Goal: Task Accomplishment & Management: Complete application form

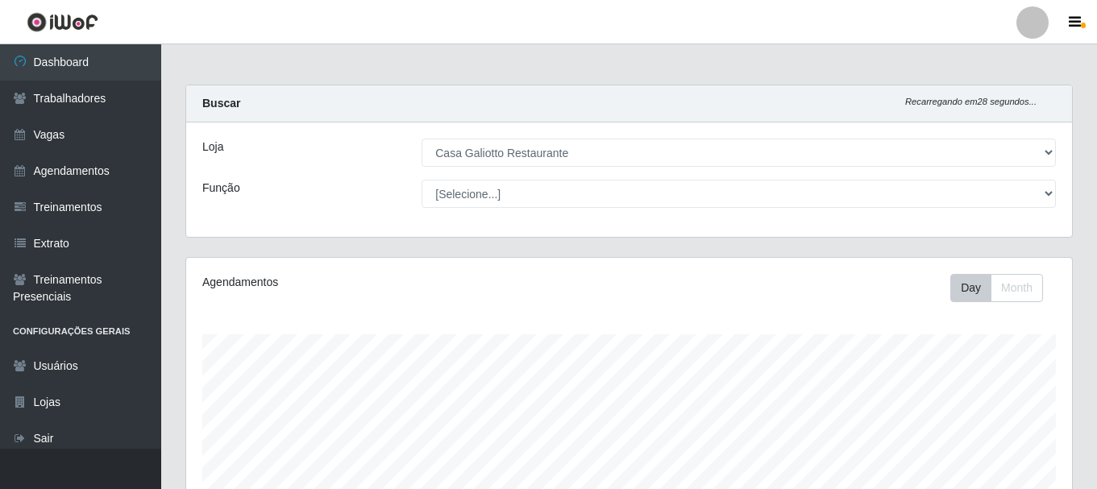
select select "279"
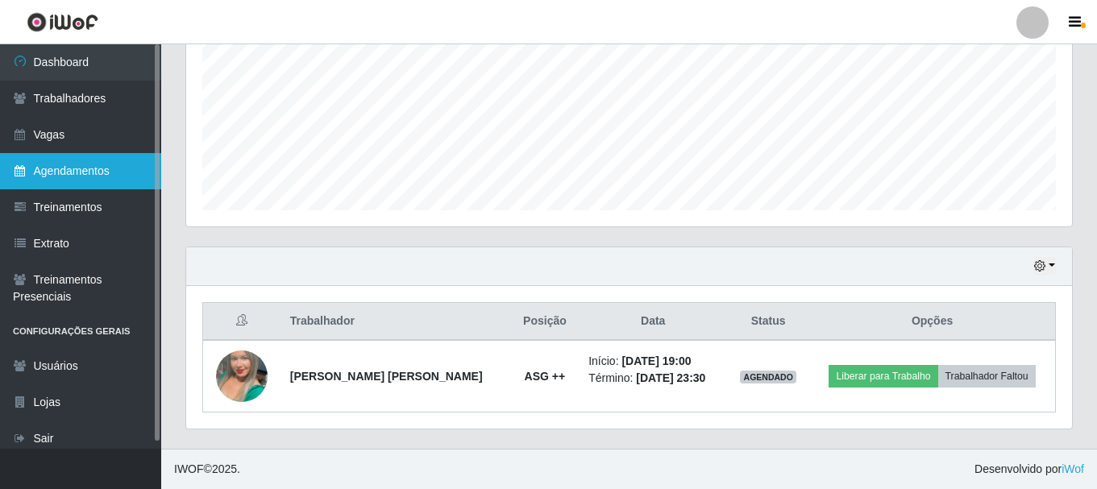
scroll to position [581, 0]
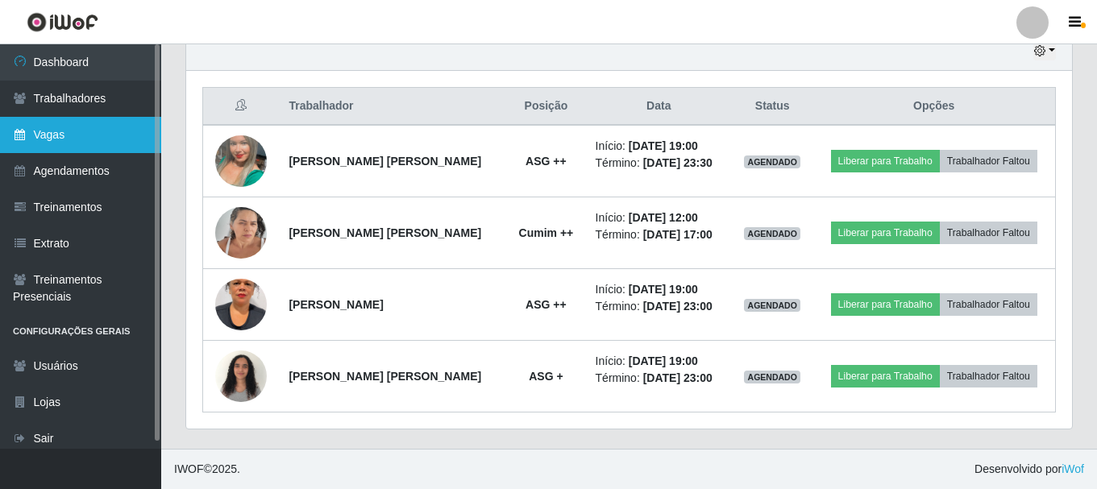
click at [99, 130] on link "Vagas" at bounding box center [80, 135] width 161 height 36
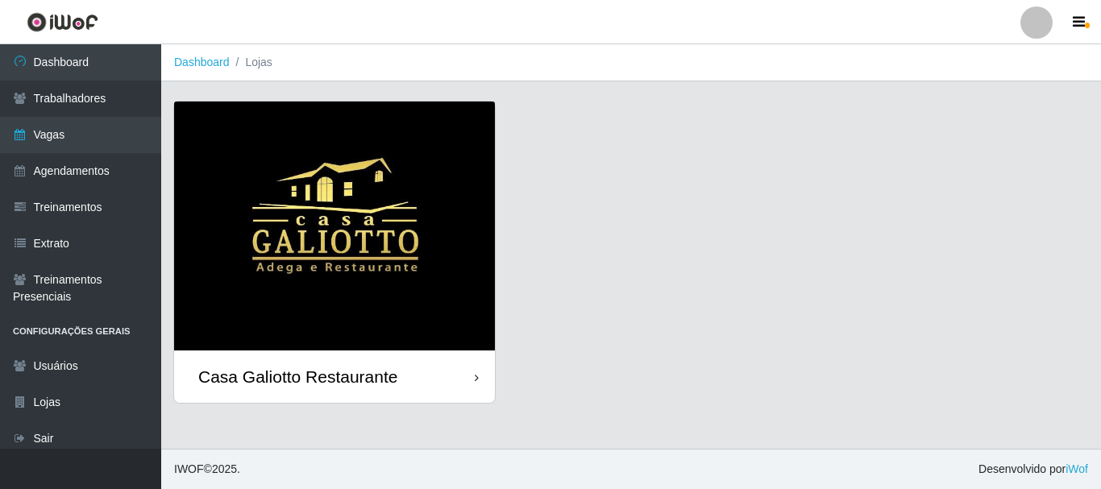
click at [350, 367] on div "Casa Galiotto Restaurante" at bounding box center [297, 377] width 199 height 20
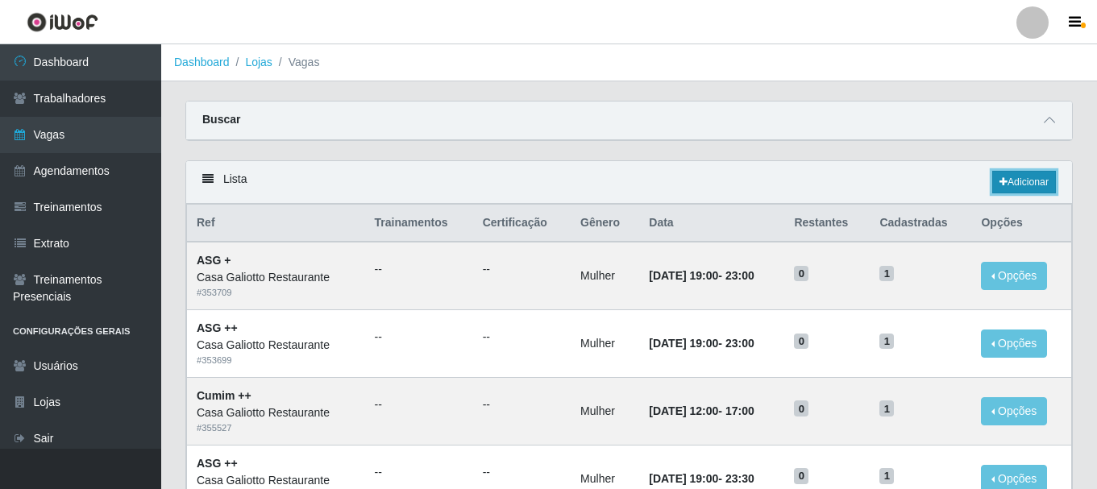
click at [1014, 190] on link "Adicionar" at bounding box center [1024, 182] width 64 height 23
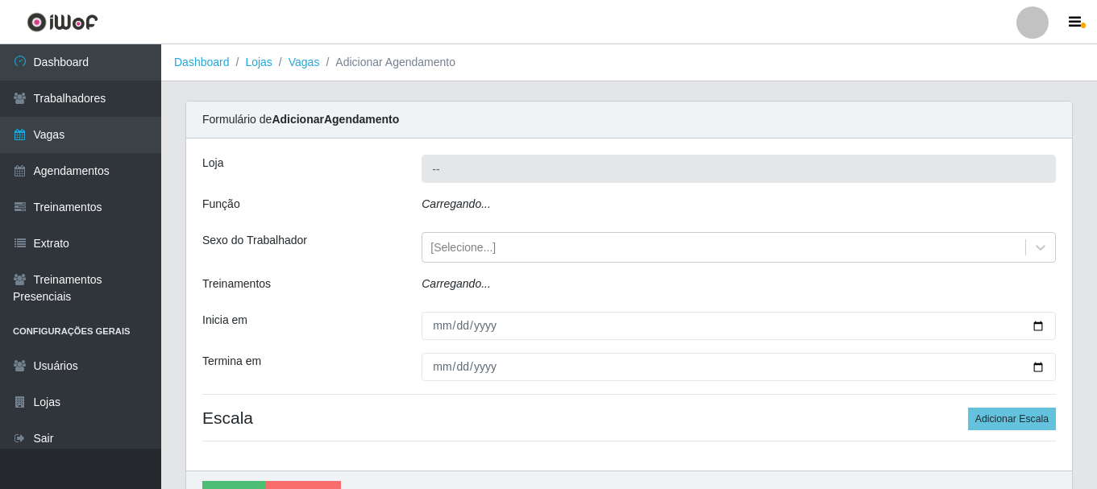
type input "Casa Galiotto Restaurante"
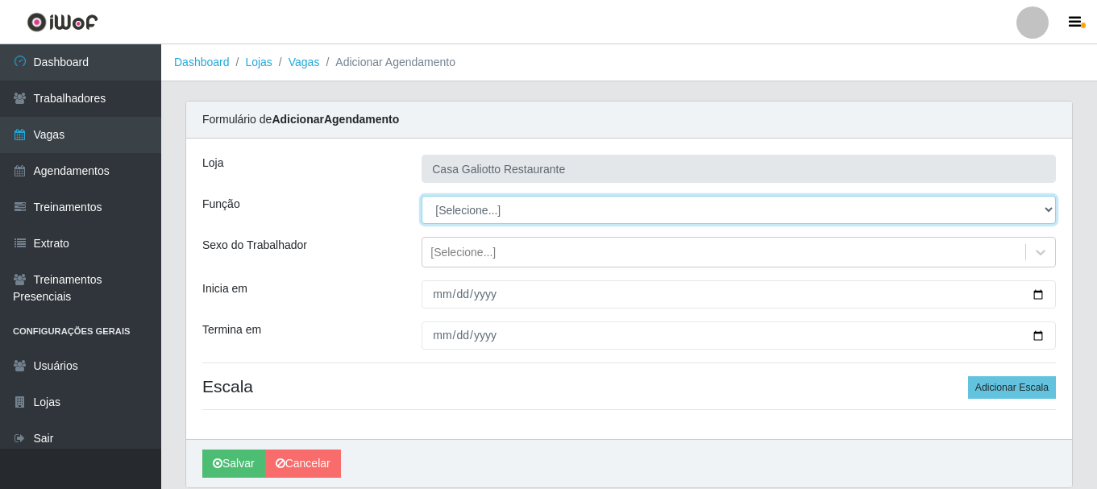
click at [573, 208] on select "[Selecione...] ASG ASG + ASG ++ Auxiliar de Cozinha Auxiliar de Cozinha + Auxil…" at bounding box center [738, 210] width 634 height 28
select select "92"
click at [421, 196] on select "[Selecione...] ASG ASG + ASG ++ Auxiliar de Cozinha Auxiliar de Cozinha + Auxil…" at bounding box center [738, 210] width 634 height 28
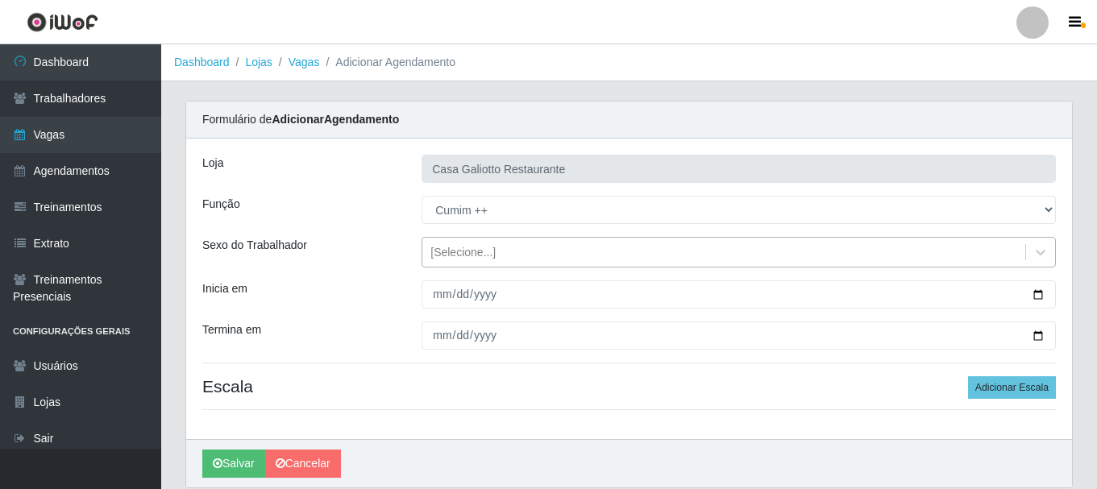
click at [598, 254] on div "[Selecione...]" at bounding box center [723, 252] width 603 height 27
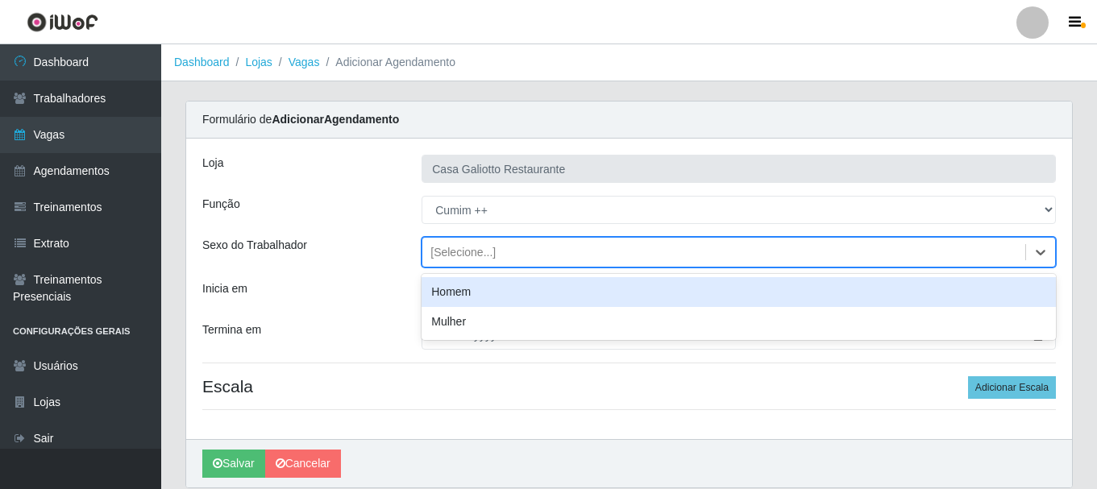
click at [598, 254] on div "[Selecione...]" at bounding box center [723, 252] width 603 height 27
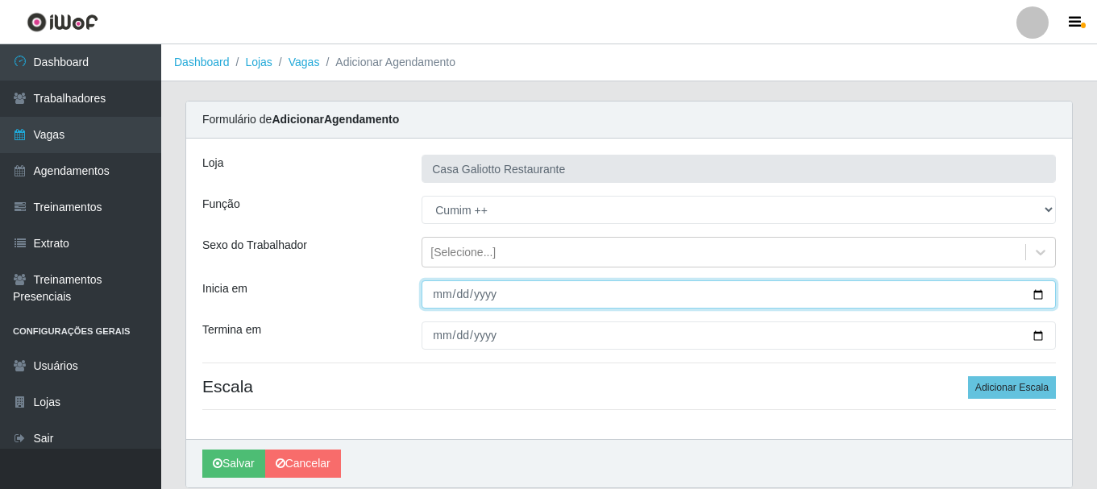
click at [1035, 293] on input "Inicia em" at bounding box center [738, 294] width 634 height 28
type input "[DATE]"
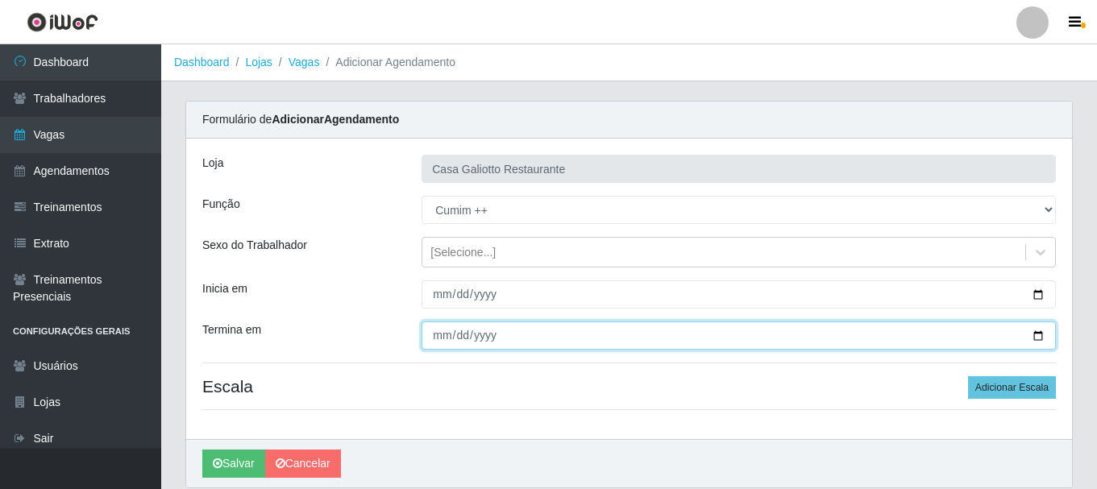
click at [1031, 335] on input "Termina em" at bounding box center [738, 335] width 634 height 28
type input "[DATE]"
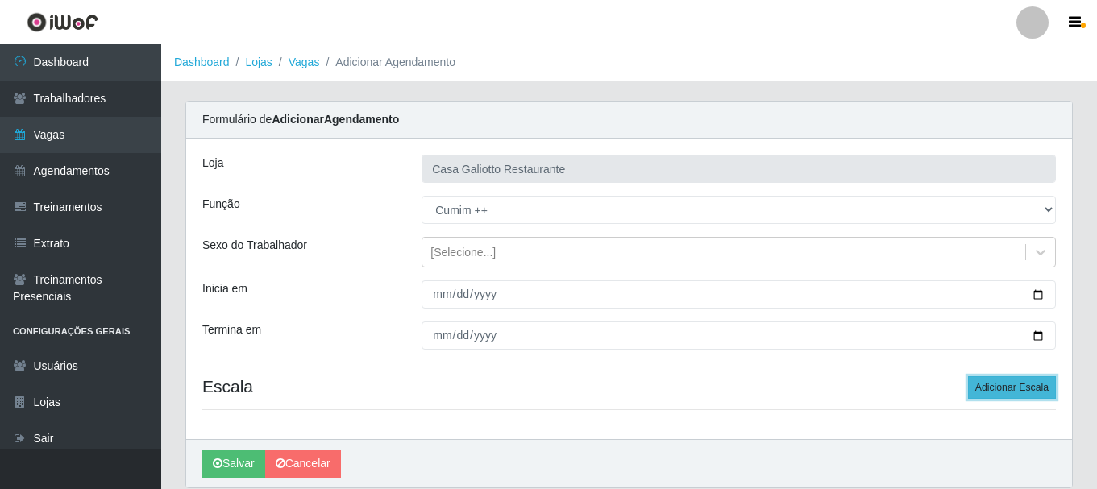
click at [1001, 393] on button "Adicionar Escala" at bounding box center [1012, 387] width 88 height 23
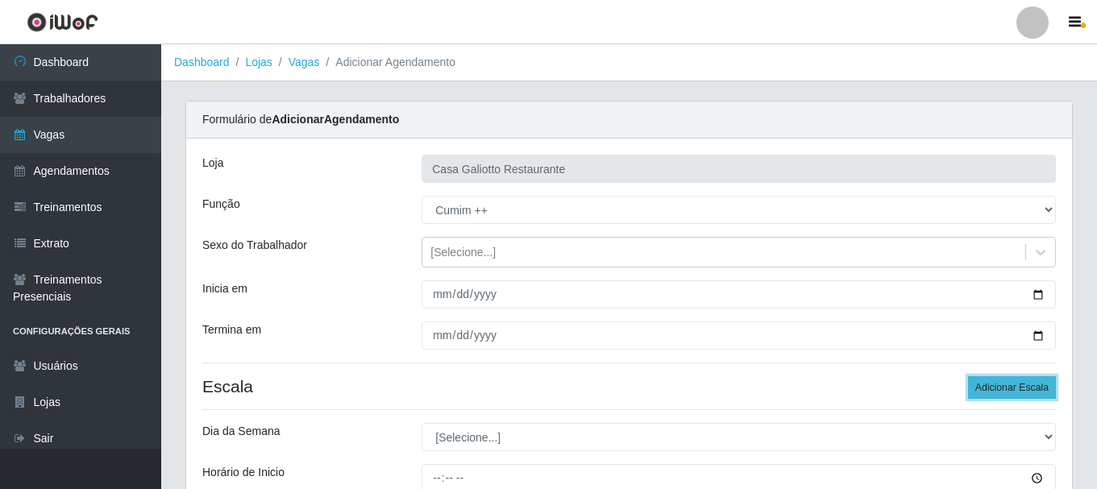
click at [1040, 388] on button "Adicionar Escala" at bounding box center [1012, 387] width 88 height 23
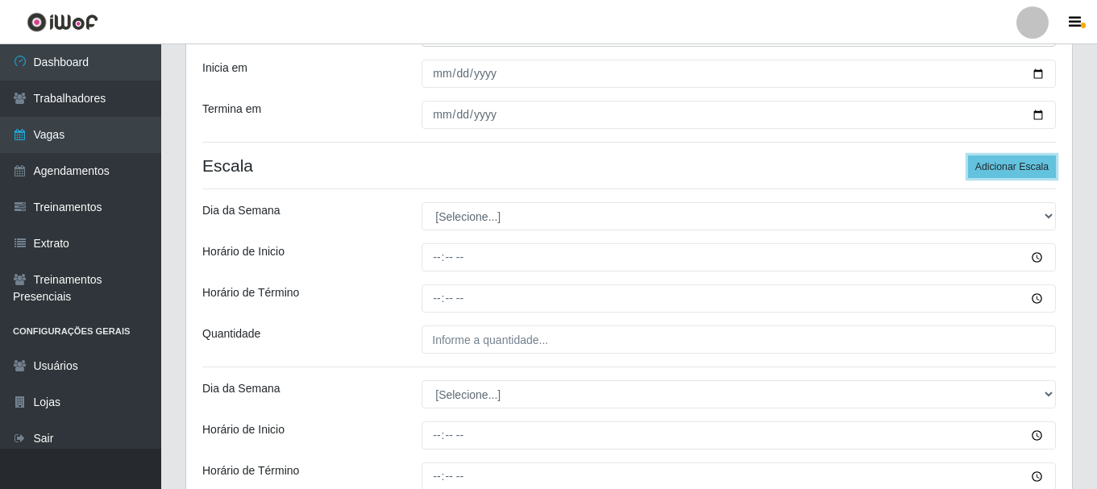
scroll to position [242, 0]
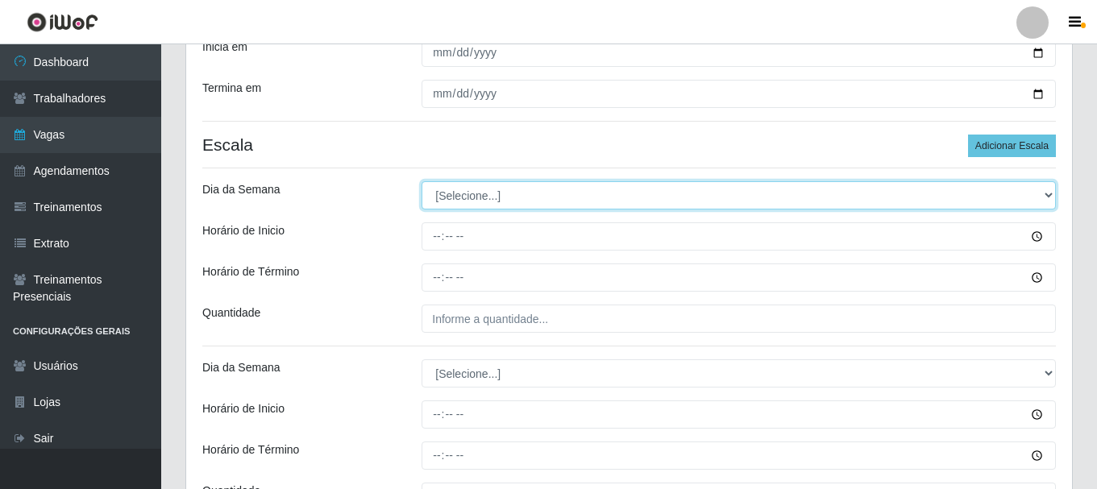
click at [496, 197] on select "[Selecione...] Segunda Terça Quarta Quinta Sexta Sábado Domingo" at bounding box center [738, 195] width 634 height 28
select select "6"
click at [421, 181] on select "[Selecione...] Segunda Terça Quarta Quinta Sexta Sábado Domingo" at bounding box center [738, 195] width 634 height 28
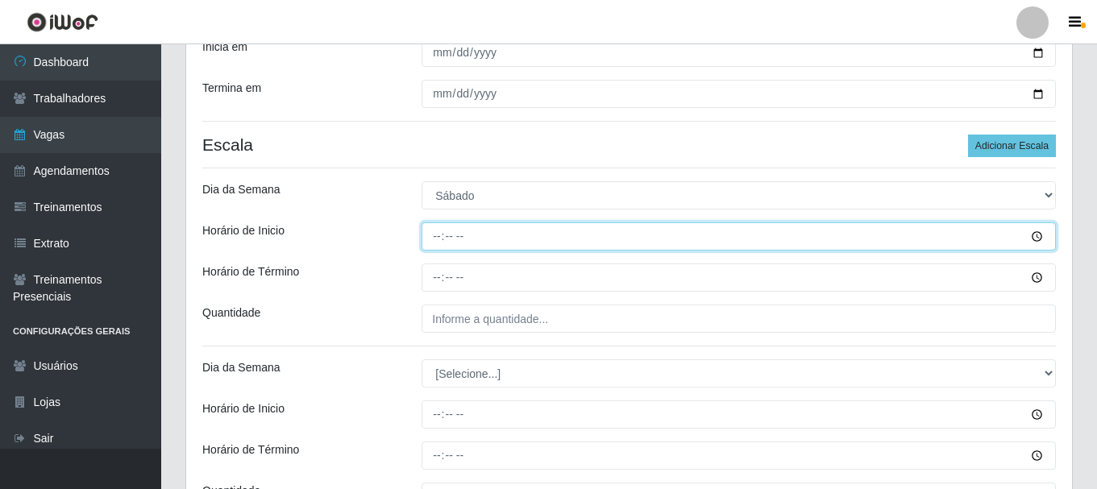
click at [437, 237] on input "Horário de Inicio" at bounding box center [738, 236] width 634 height 28
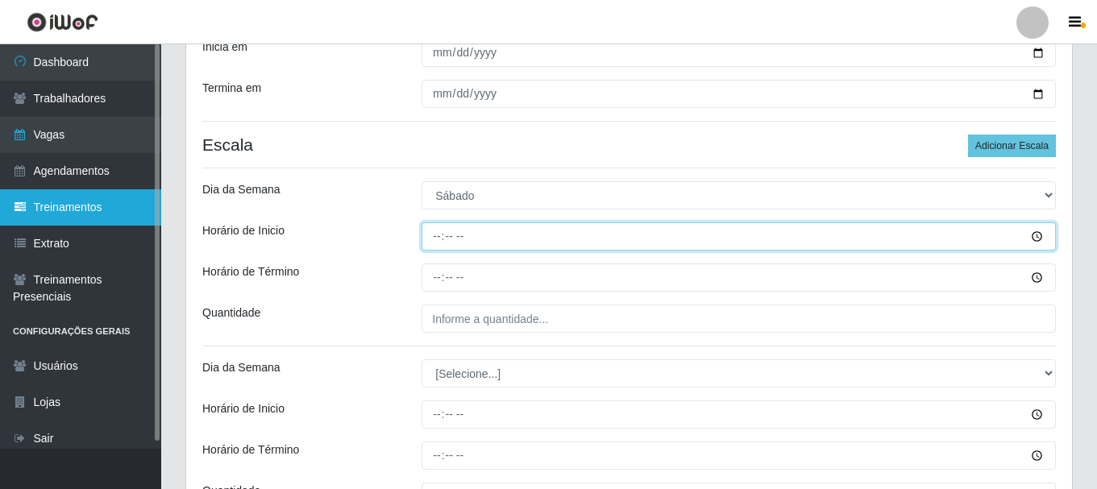
type input "16:00"
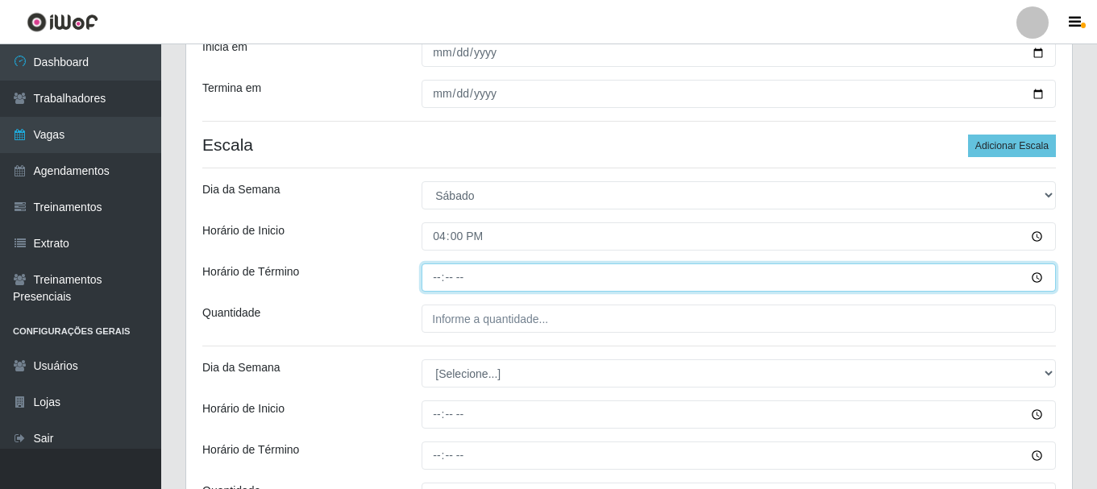
click at [438, 276] on input "Horário de Término" at bounding box center [738, 277] width 634 height 28
type input "21:00"
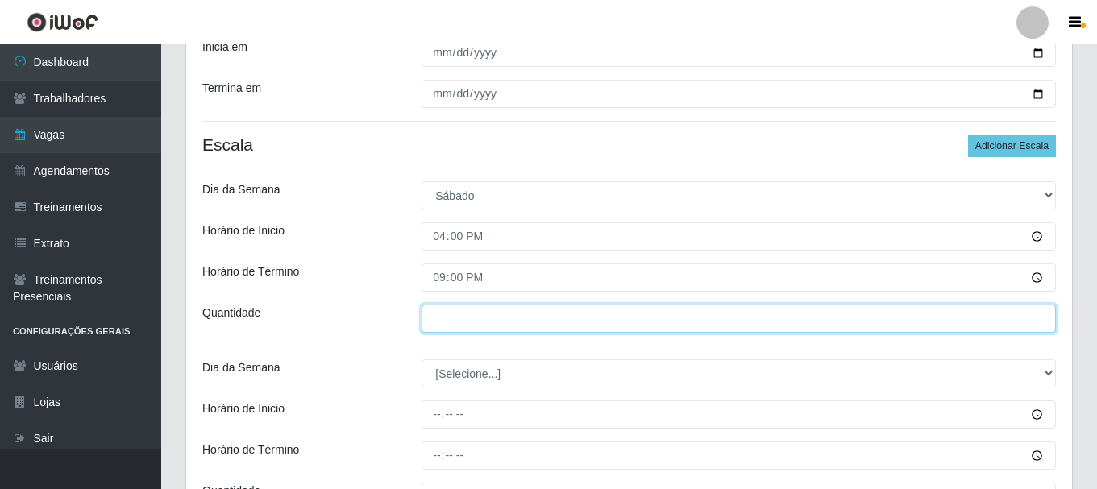
click at [500, 316] on input "___" at bounding box center [738, 319] width 634 height 28
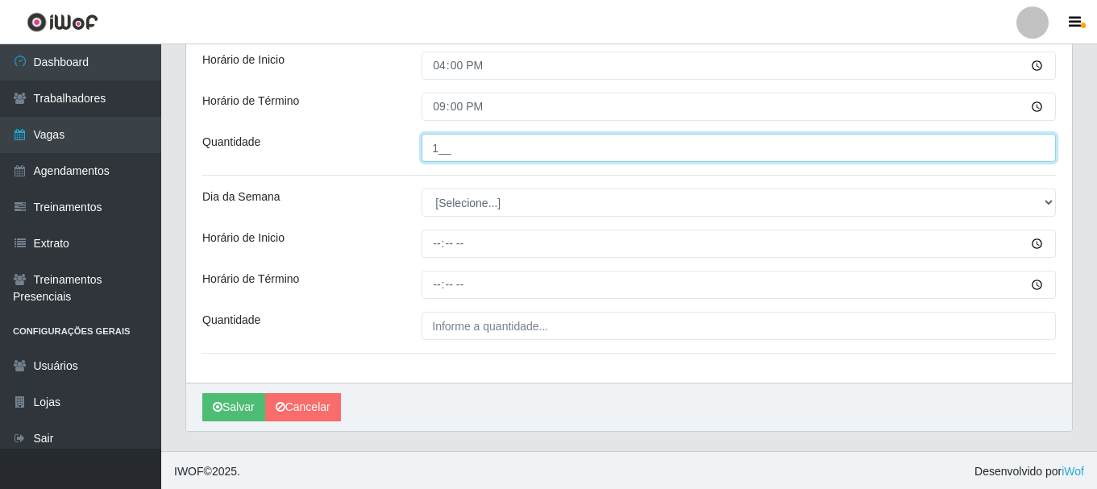
scroll to position [415, 0]
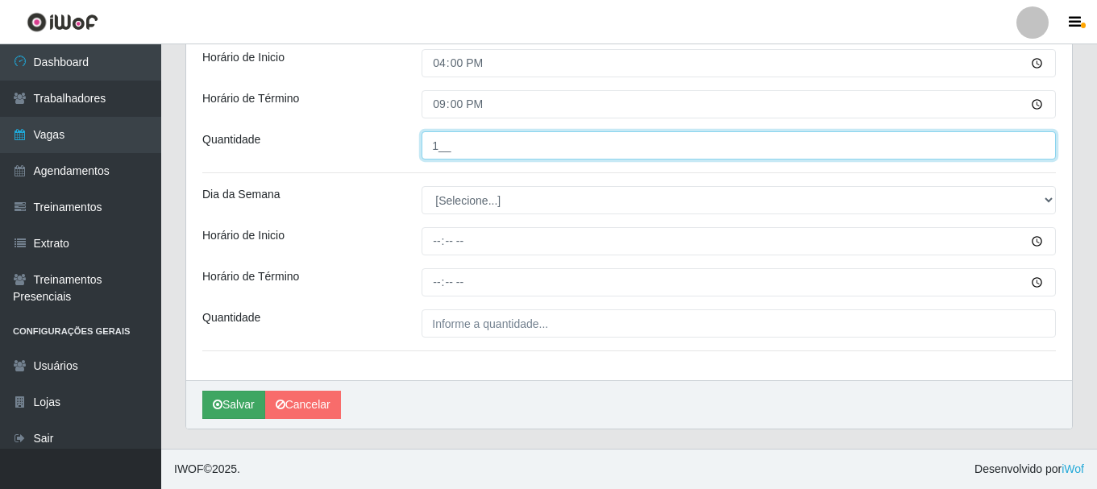
type input "1__"
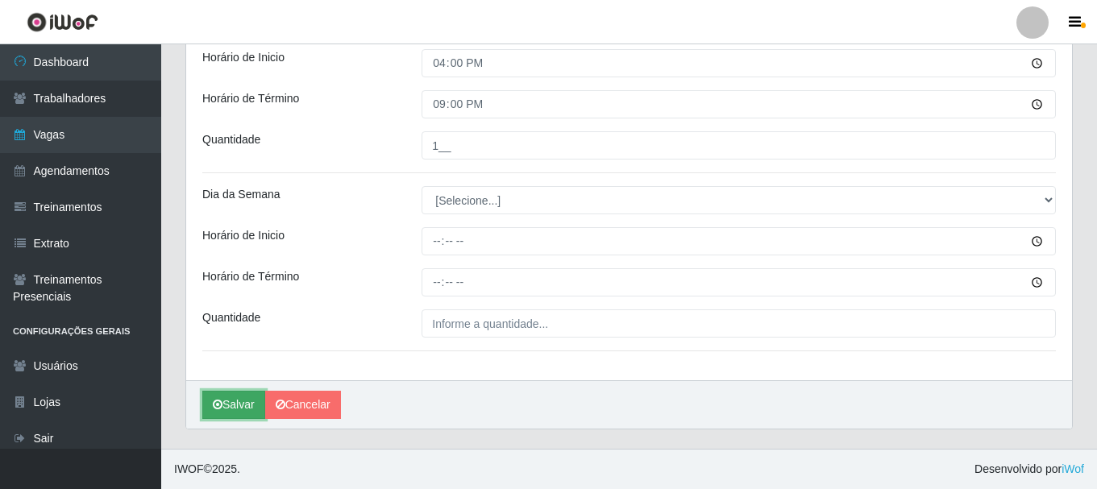
click at [227, 400] on button "Salvar" at bounding box center [233, 405] width 63 height 28
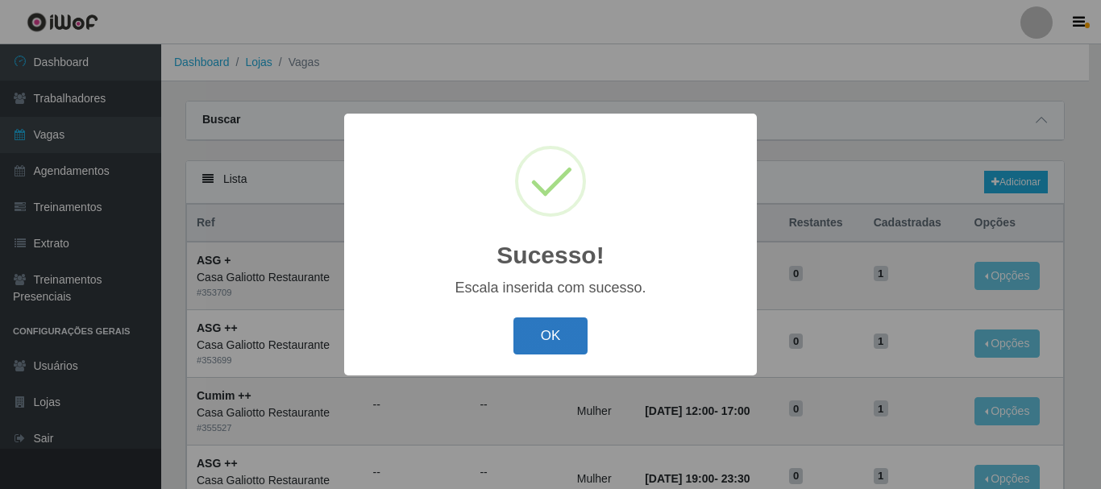
click at [542, 342] on button "OK" at bounding box center [550, 336] width 75 height 38
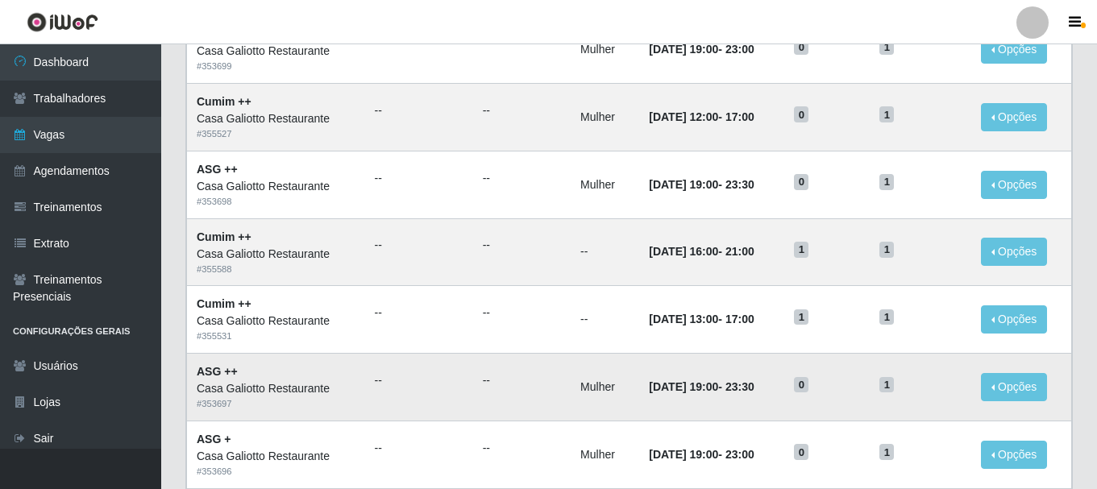
scroll to position [322, 0]
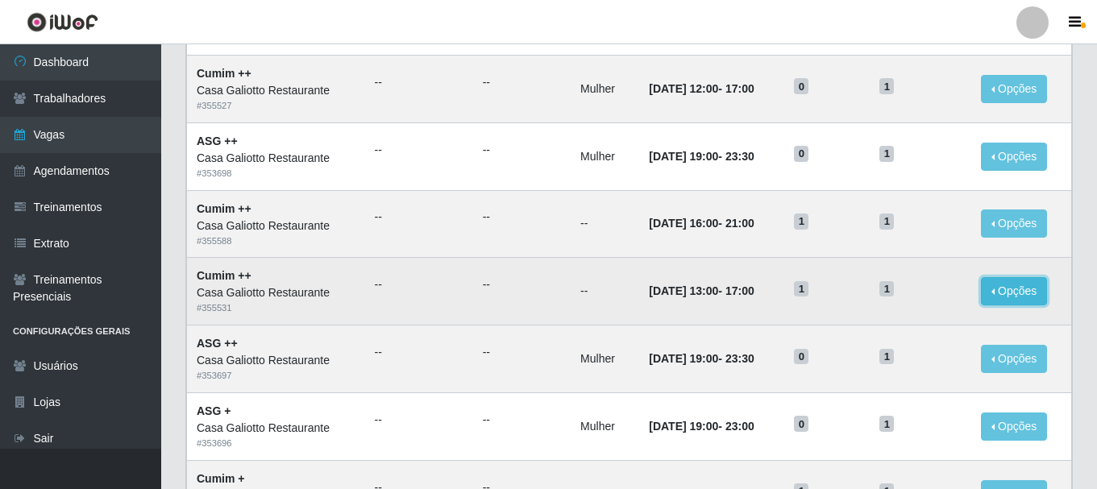
click at [1010, 290] on button "Opções" at bounding box center [1014, 291] width 66 height 28
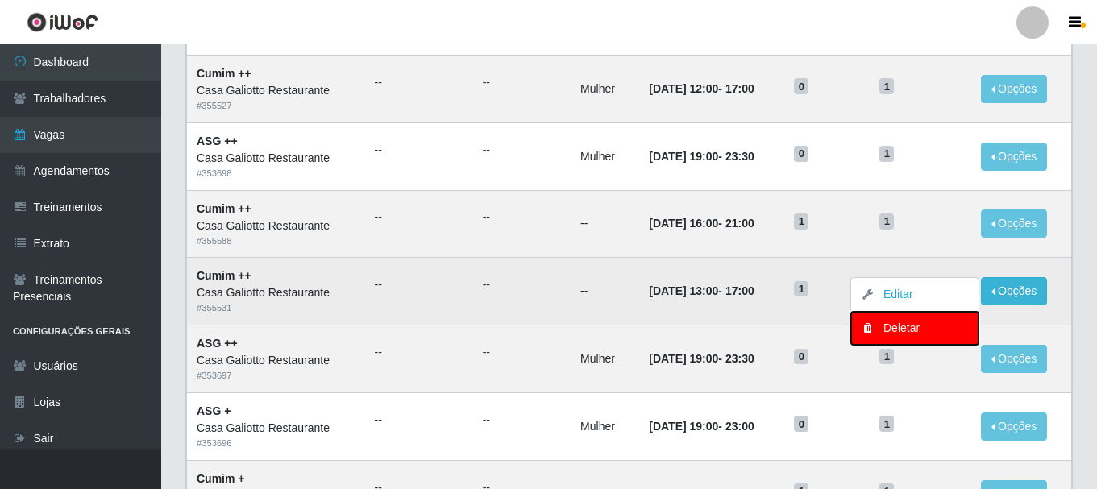
click at [925, 328] on div "Deletar" at bounding box center [914, 328] width 95 height 17
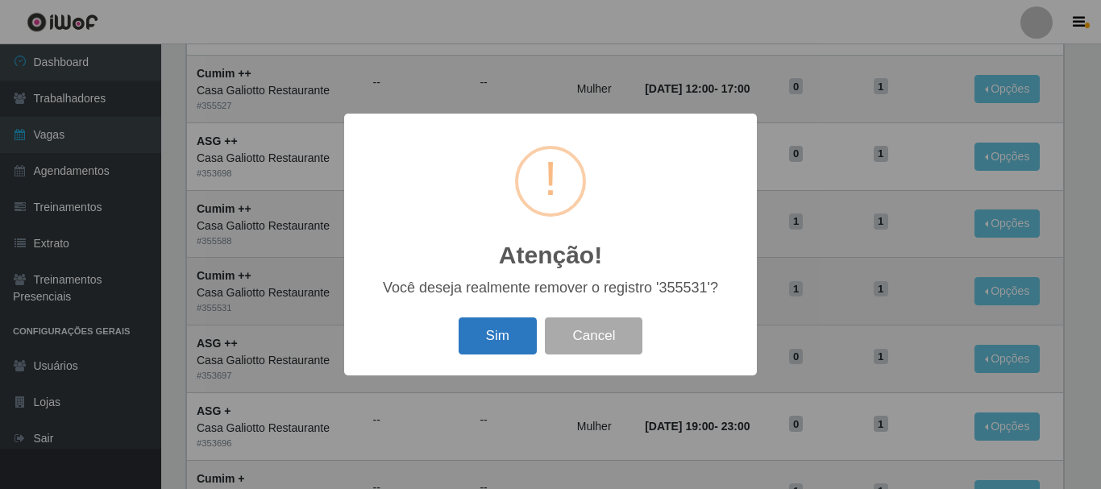
click at [520, 326] on button "Sim" at bounding box center [497, 336] width 78 height 38
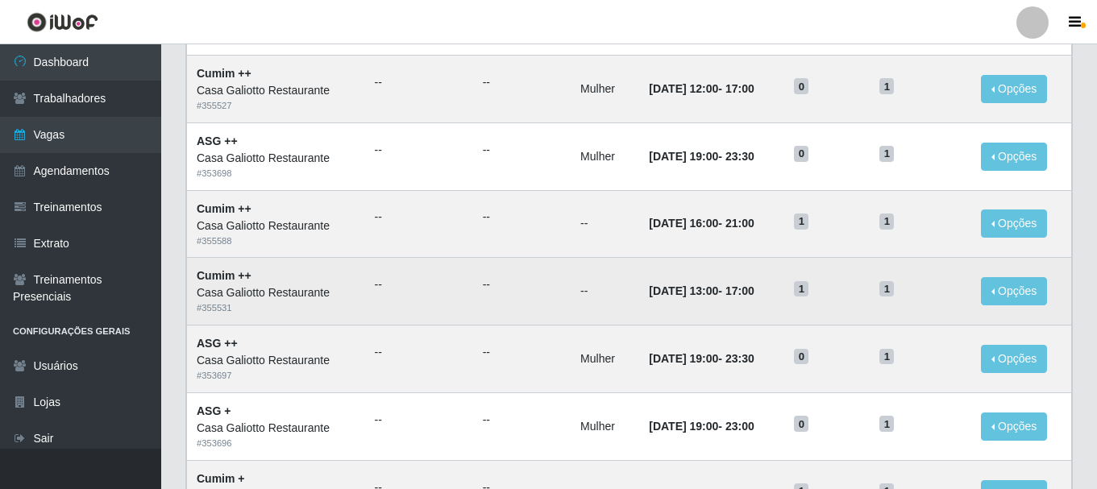
scroll to position [0, 0]
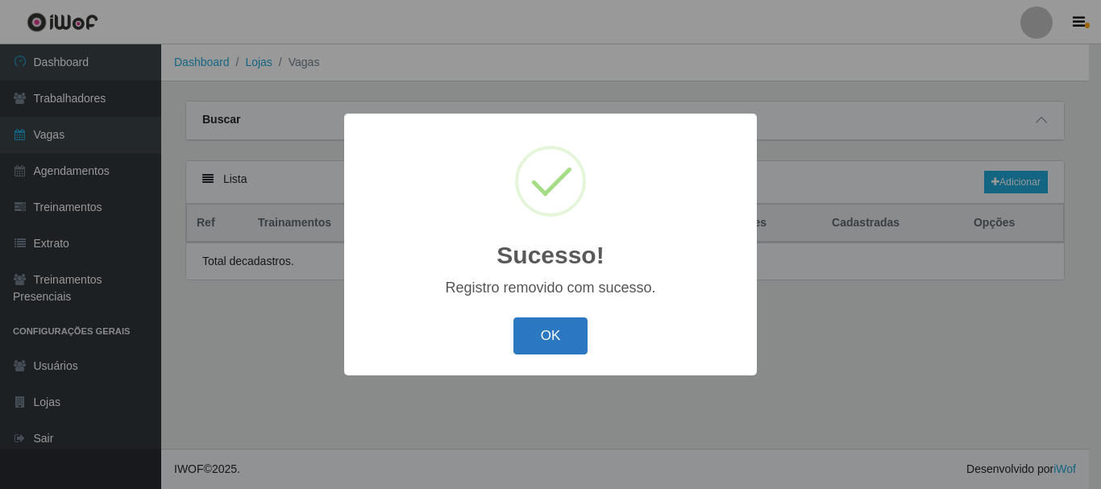
click at [539, 330] on button "OK" at bounding box center [550, 336] width 75 height 38
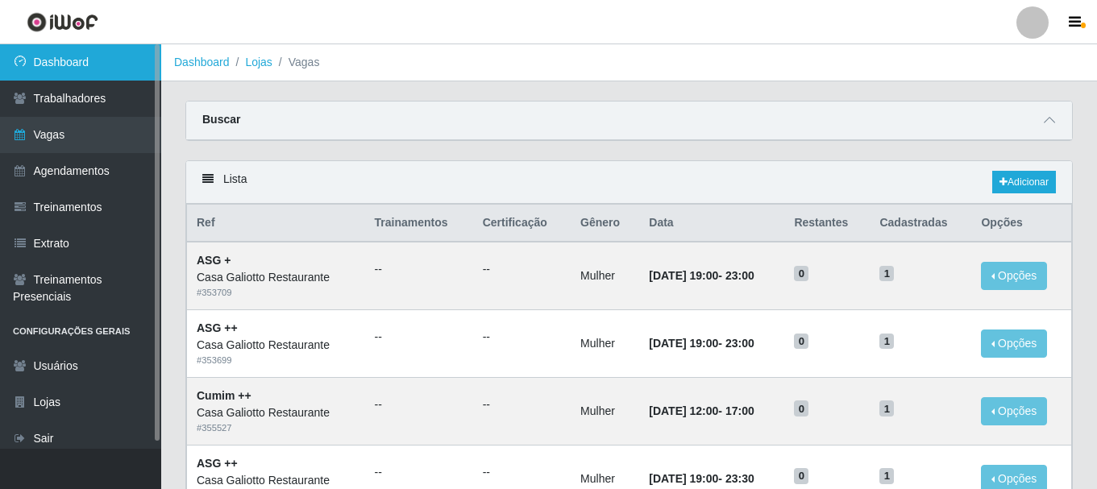
click at [72, 64] on link "Dashboard" at bounding box center [80, 62] width 161 height 36
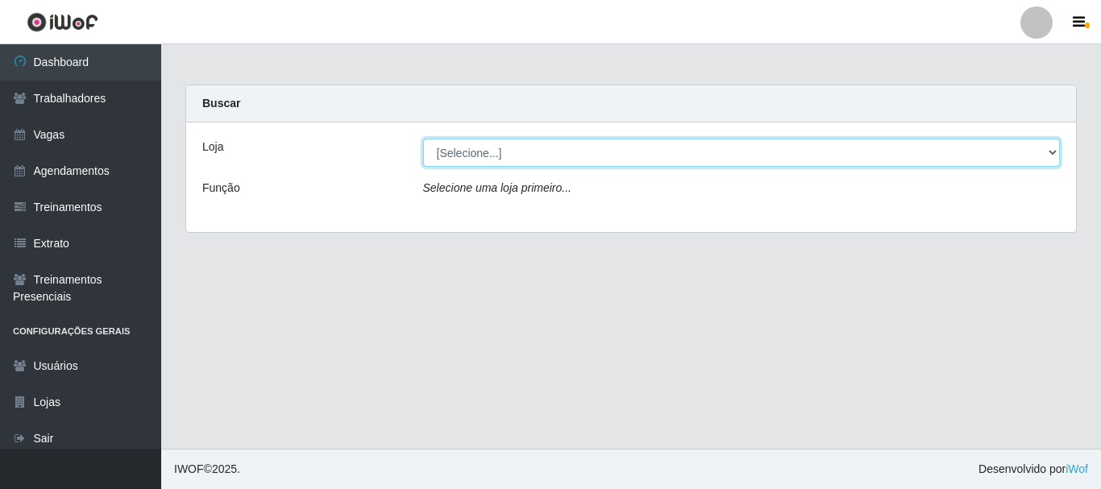
click at [631, 160] on select "[Selecione...] [GEOGRAPHIC_DATA]" at bounding box center [741, 153] width 637 height 28
select select "279"
click at [423, 139] on select "[Selecione...] [GEOGRAPHIC_DATA]" at bounding box center [741, 153] width 637 height 28
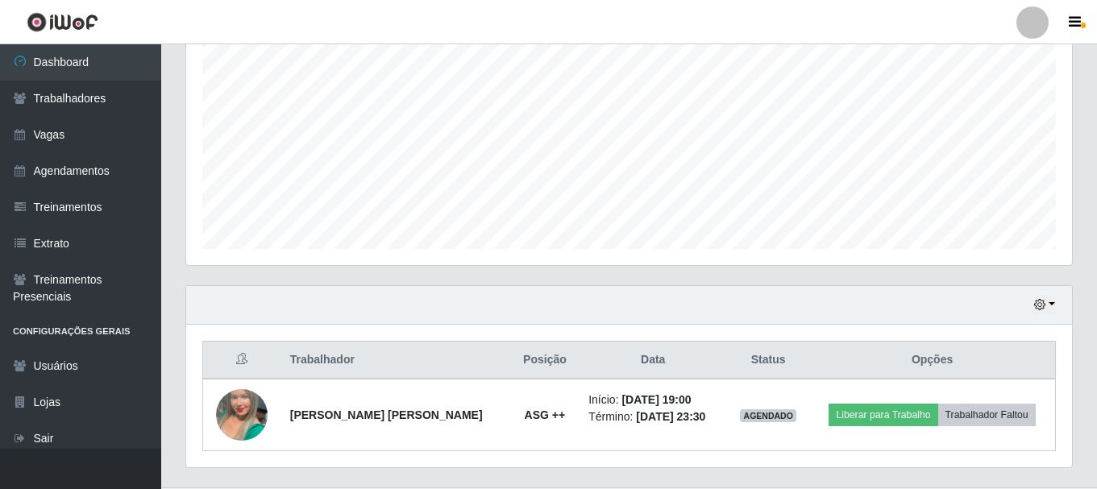
scroll to position [366, 0]
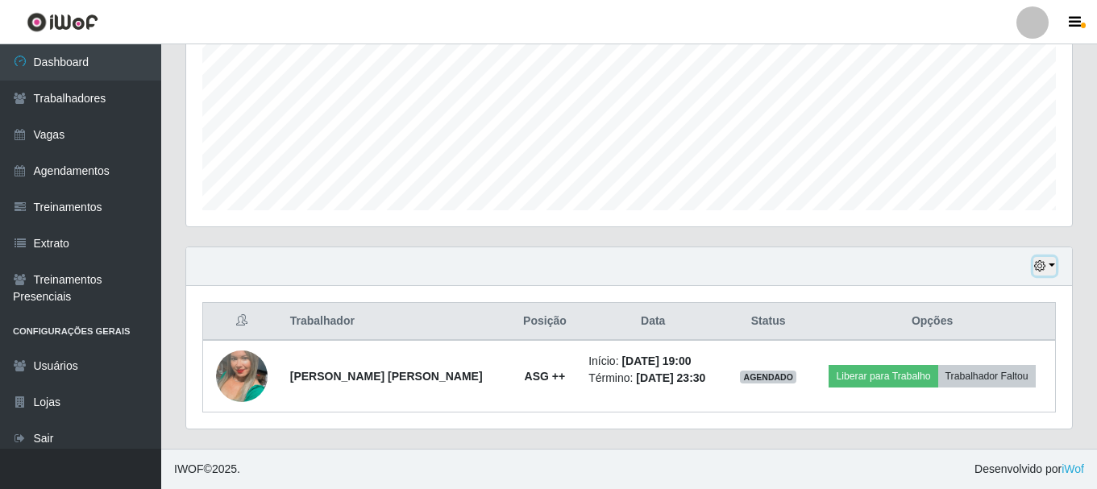
click at [1047, 263] on button "button" at bounding box center [1044, 266] width 23 height 19
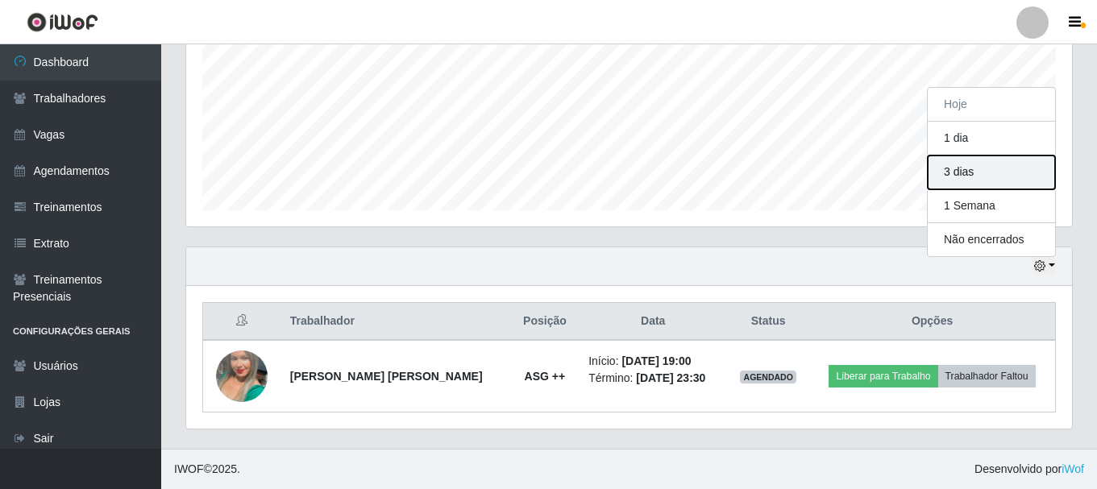
click at [998, 180] on button "3 dias" at bounding box center [990, 172] width 127 height 34
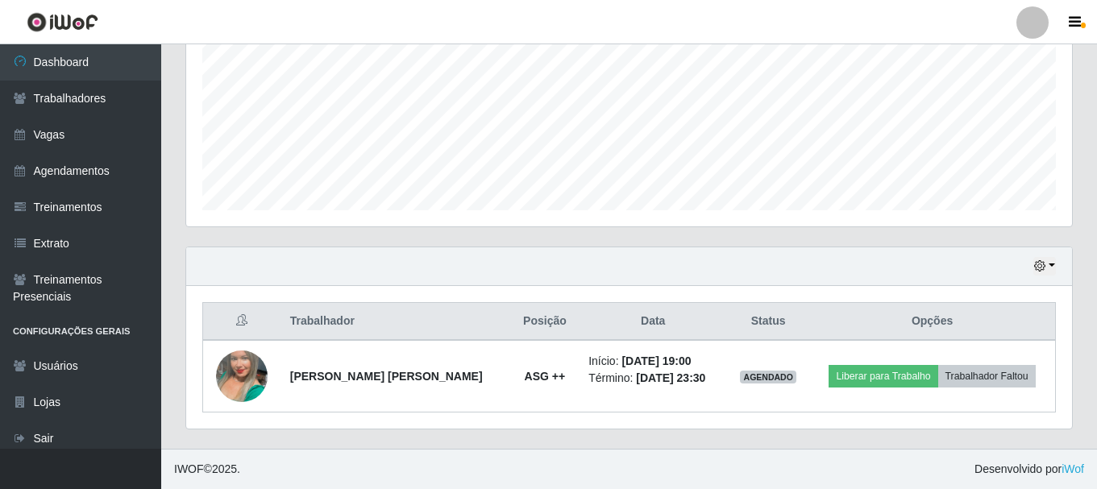
scroll to position [581, 0]
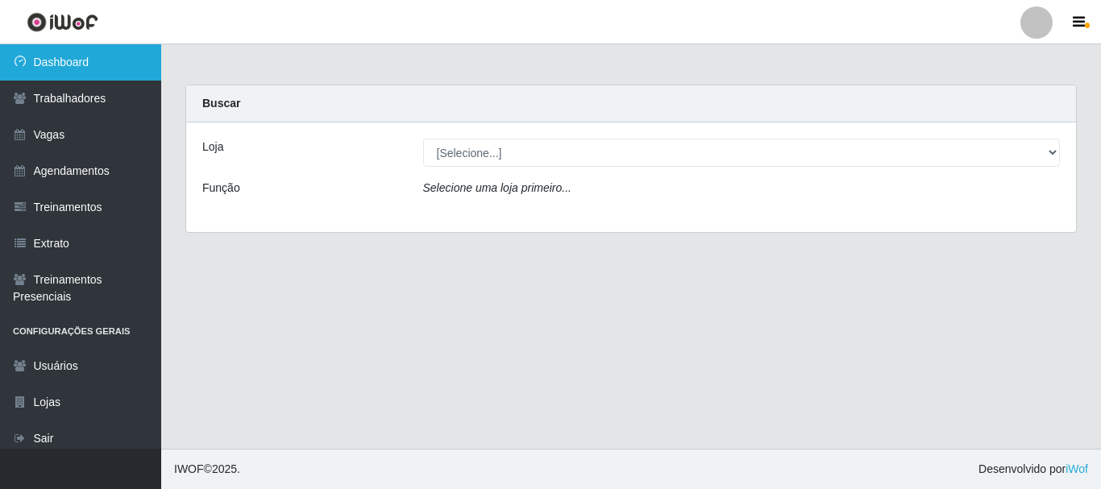
click at [101, 56] on link "Dashboard" at bounding box center [80, 62] width 161 height 36
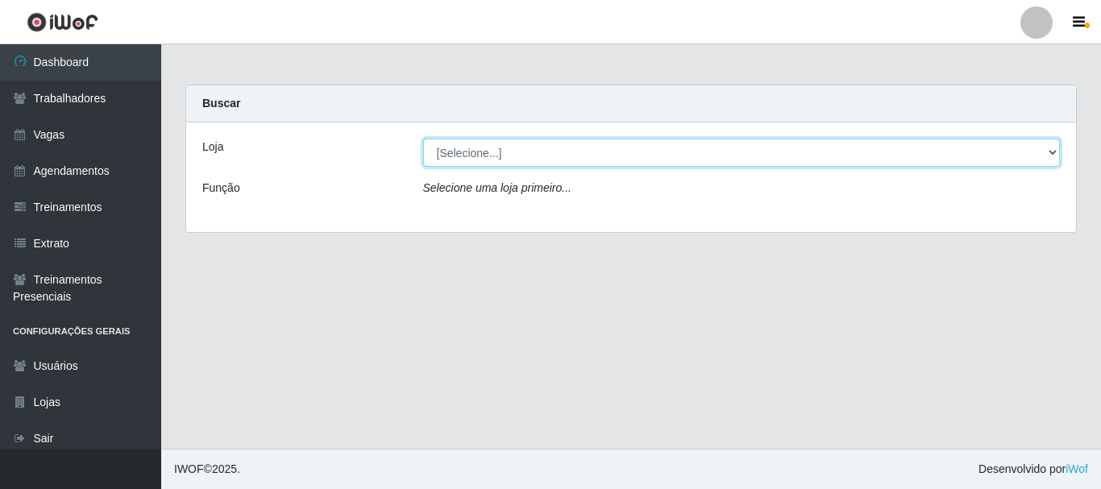
click at [601, 165] on select "[Selecione...] [GEOGRAPHIC_DATA]" at bounding box center [741, 153] width 637 height 28
select select "279"
click at [423, 139] on select "[Selecione...] [GEOGRAPHIC_DATA]" at bounding box center [741, 153] width 637 height 28
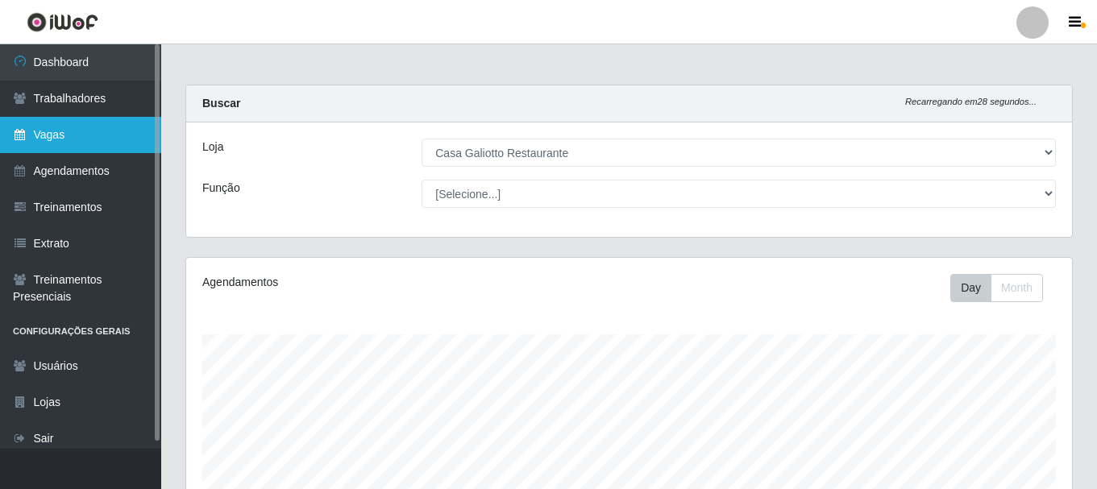
click at [92, 126] on link "Vagas" at bounding box center [80, 135] width 161 height 36
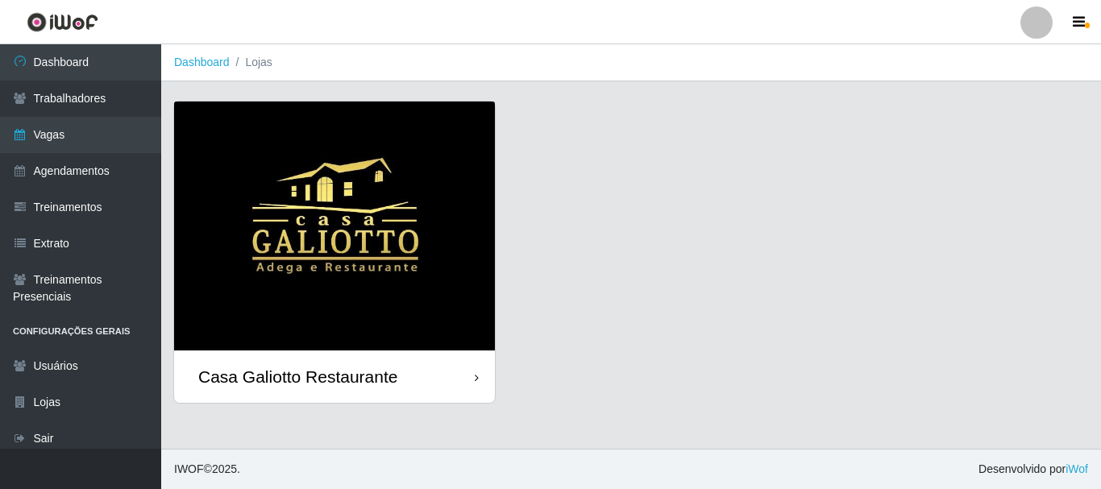
click at [461, 379] on div "Casa Galiotto Restaurante" at bounding box center [334, 376] width 321 height 52
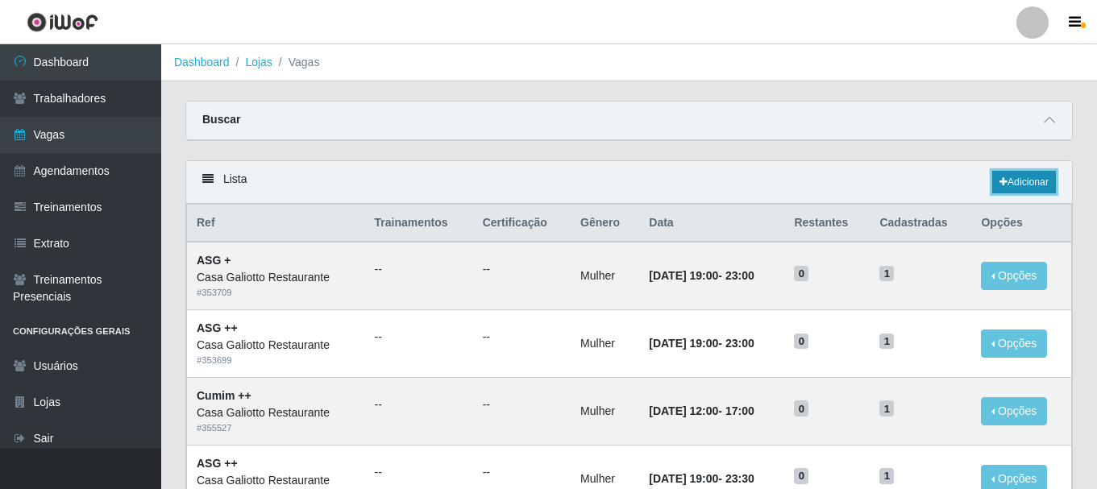
click at [1038, 182] on link "Adicionar" at bounding box center [1024, 182] width 64 height 23
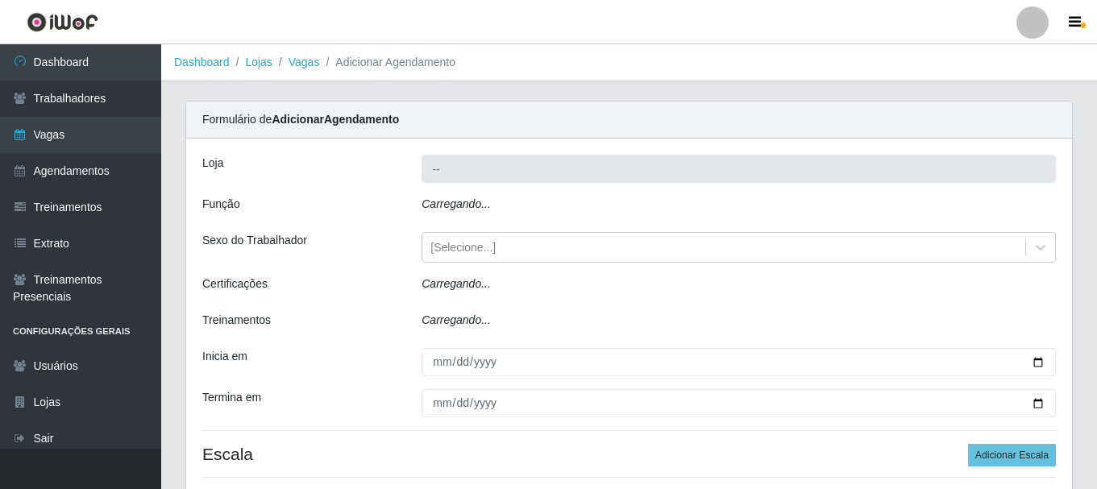
type input "Casa Galiotto Restaurante"
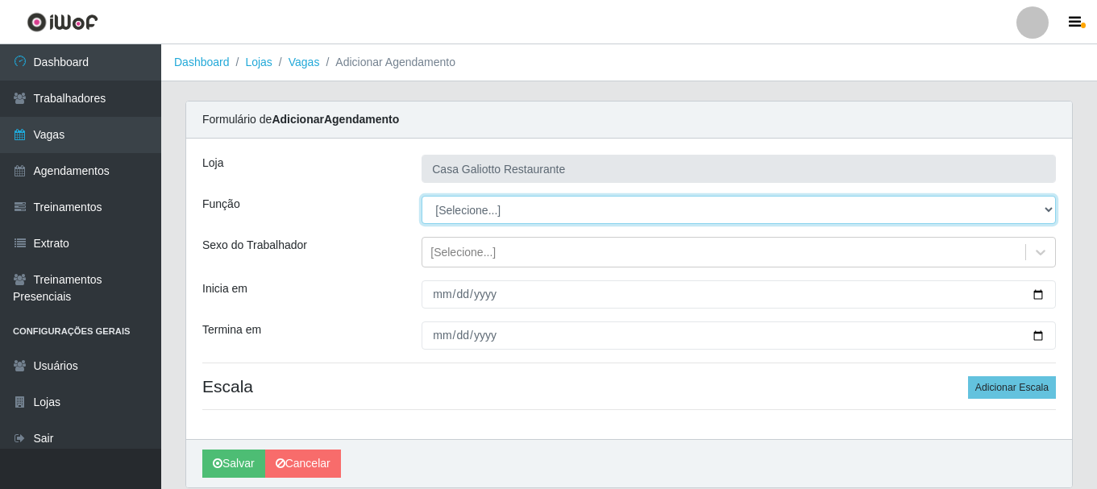
click at [542, 206] on select "[Selecione...] ASG ASG + ASG ++ Auxiliar de Cozinha Auxiliar de Cozinha + Auxil…" at bounding box center [738, 210] width 634 height 28
select select "80"
click at [421, 196] on select "[Selecione...] ASG ASG + ASG ++ Auxiliar de Cozinha Auxiliar de Cozinha + Auxil…" at bounding box center [738, 210] width 634 height 28
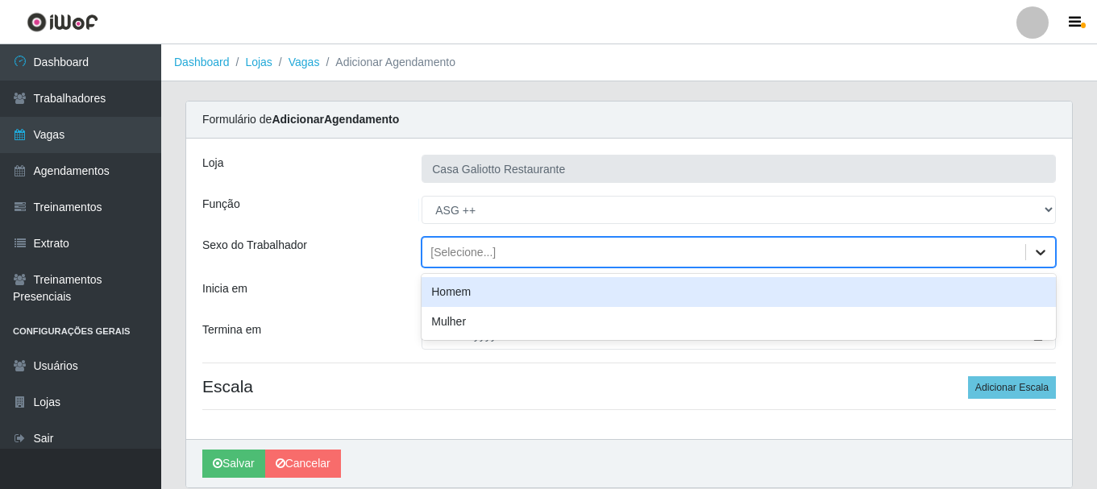
click at [1048, 257] on div at bounding box center [1040, 252] width 29 height 29
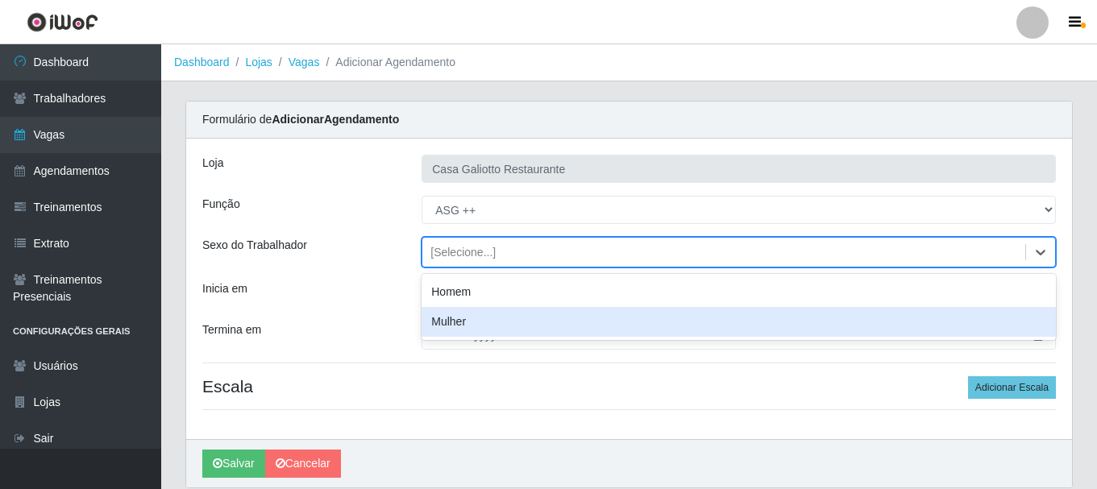
click at [616, 319] on div "Mulher" at bounding box center [738, 322] width 634 height 30
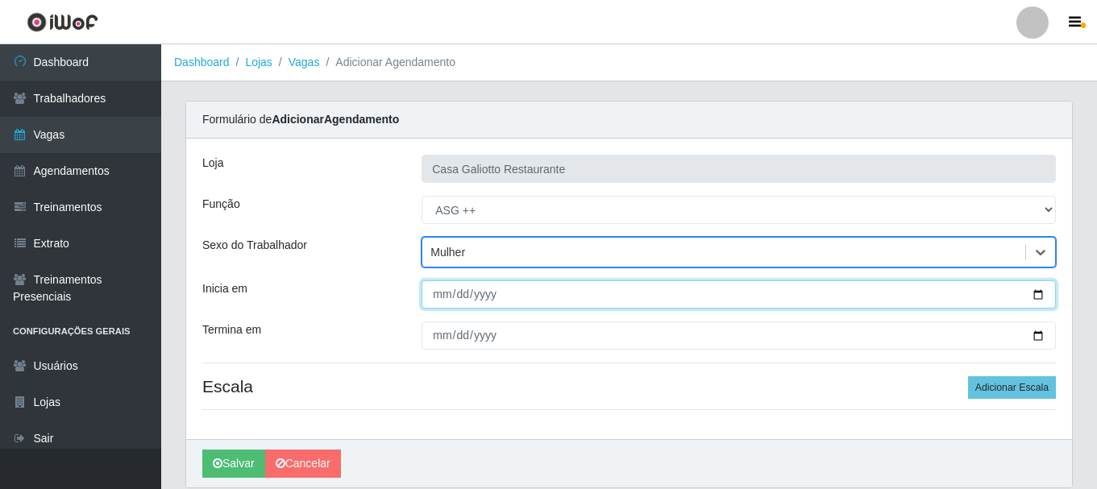
click at [1039, 291] on input "Inicia em" at bounding box center [738, 294] width 634 height 28
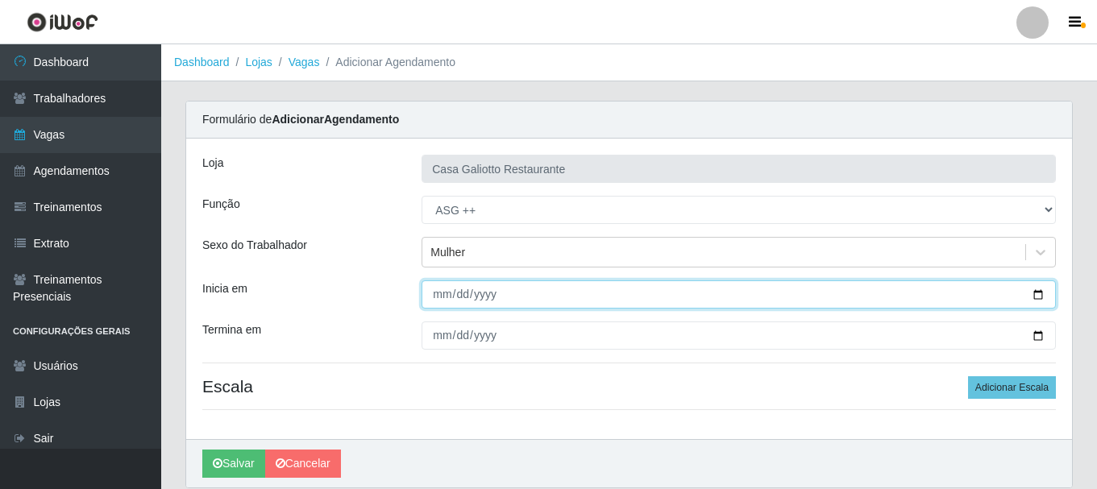
type input "[DATE]"
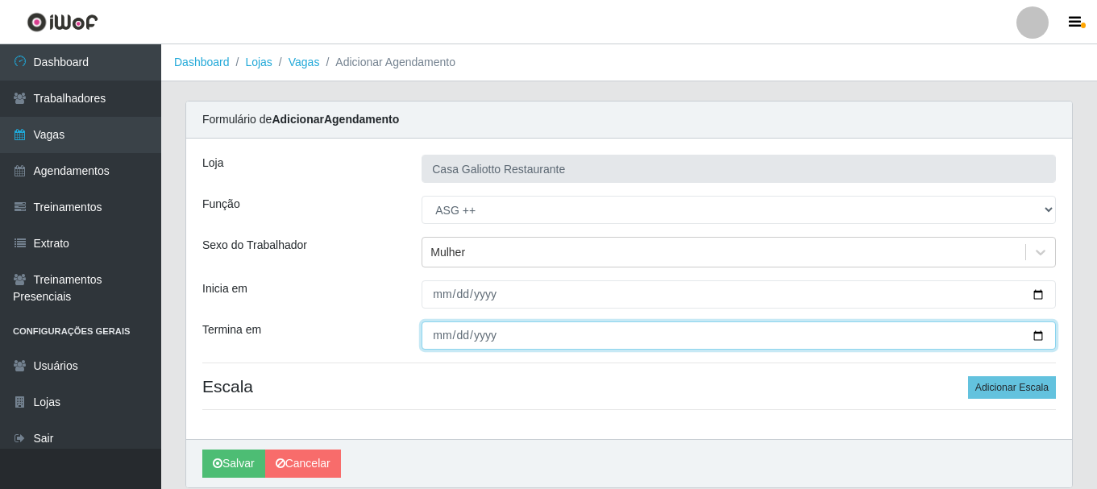
click at [1043, 333] on input "Termina em" at bounding box center [738, 335] width 634 height 28
type input "[DATE]"
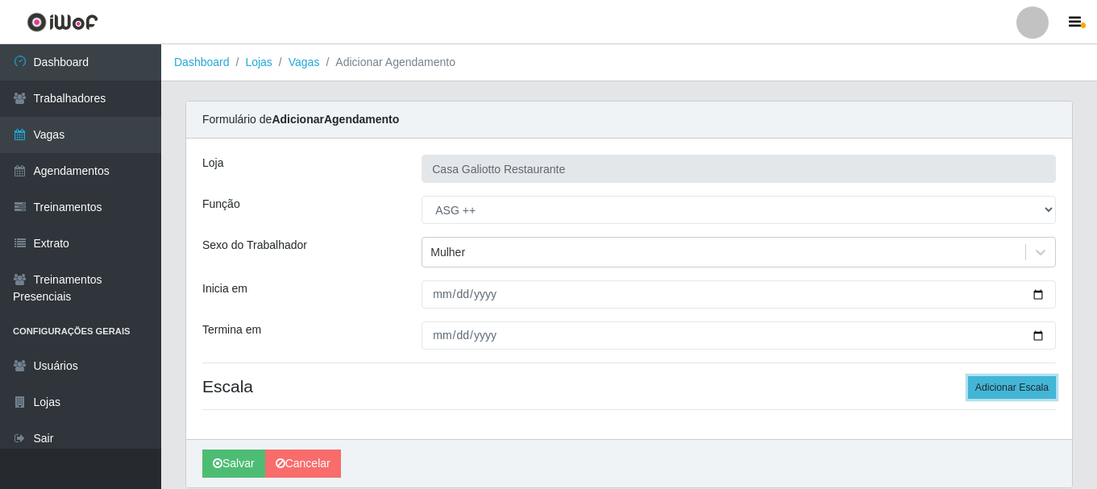
click at [995, 384] on button "Adicionar Escala" at bounding box center [1012, 387] width 88 height 23
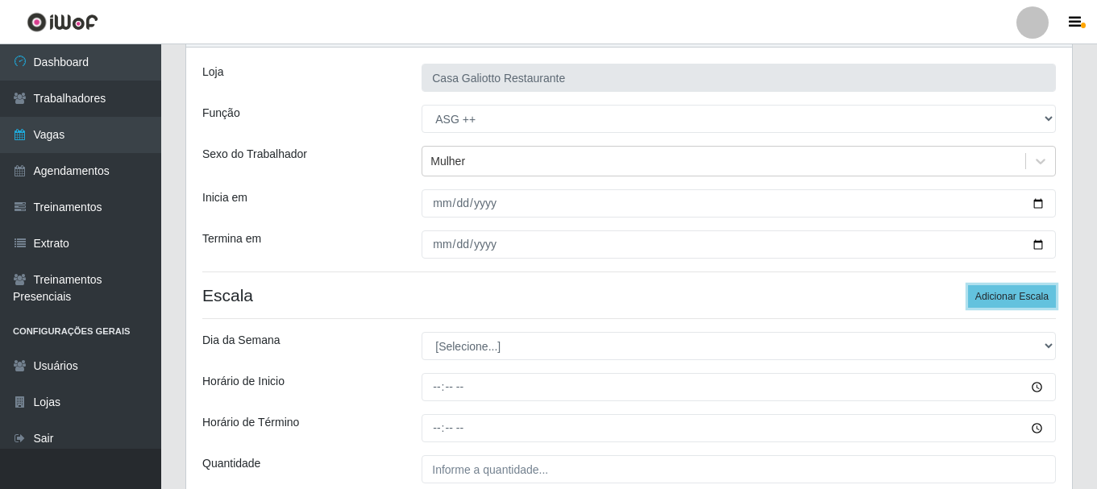
scroll to position [161, 0]
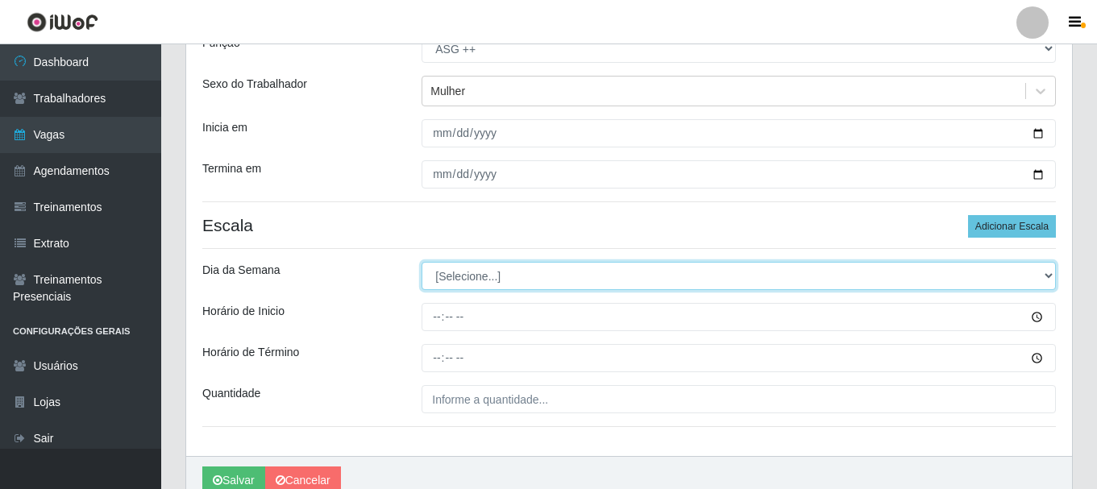
click at [516, 271] on select "[Selecione...] Segunda Terça Quarta Quinta Sexta Sábado Domingo" at bounding box center [738, 276] width 634 height 28
select select "6"
click at [421, 262] on select "[Selecione...] Segunda Terça Quarta Quinta Sexta Sábado Domingo" at bounding box center [738, 276] width 634 height 28
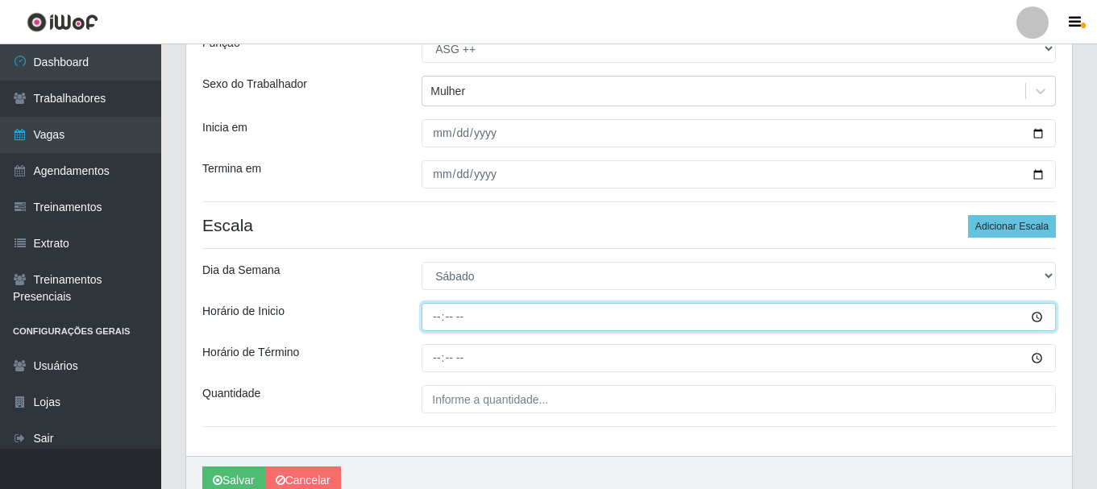
click at [431, 317] on input "Horário de Inicio" at bounding box center [738, 317] width 634 height 28
type input "15:00"
type input "16:00"
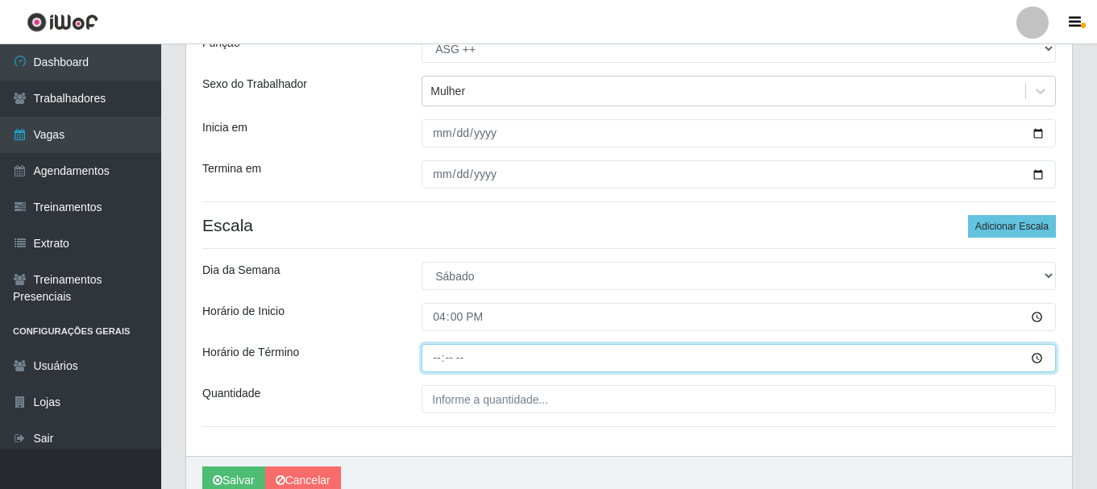
click at [437, 361] on input "Horário de Término" at bounding box center [738, 358] width 634 height 28
type input "21:00"
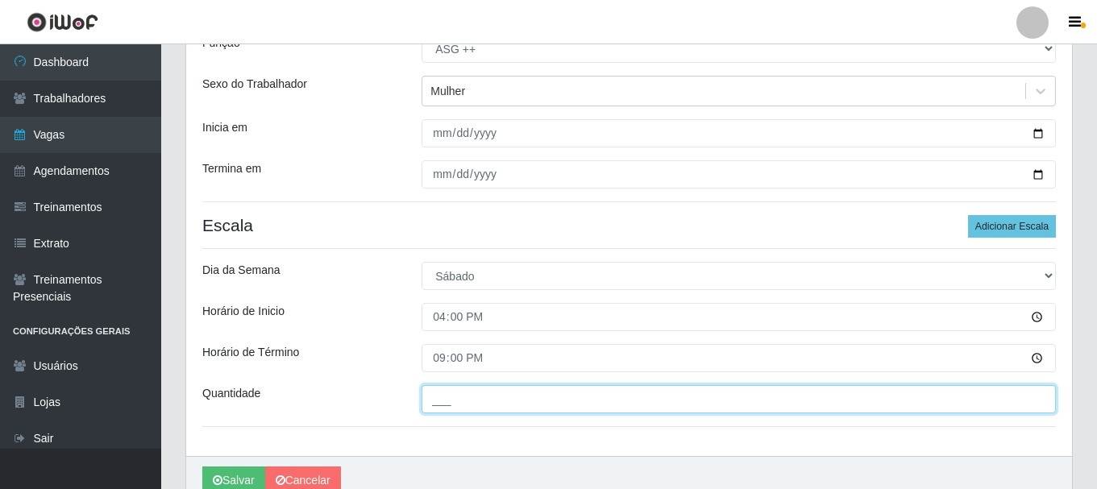
click at [506, 397] on input "___" at bounding box center [738, 399] width 634 height 28
type input "1__"
click at [202, 466] on button "Salvar" at bounding box center [233, 480] width 63 height 28
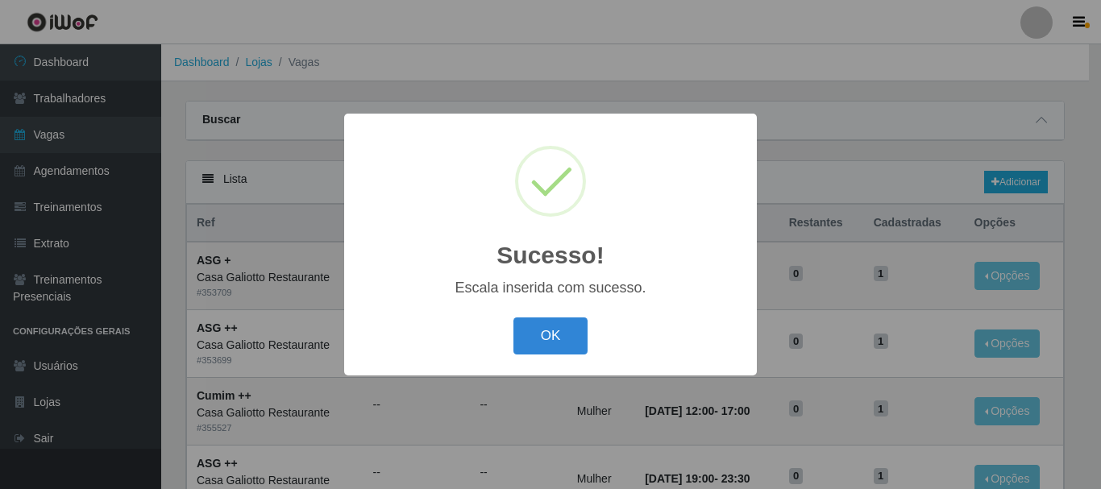
click at [513, 317] on button "OK" at bounding box center [550, 336] width 75 height 38
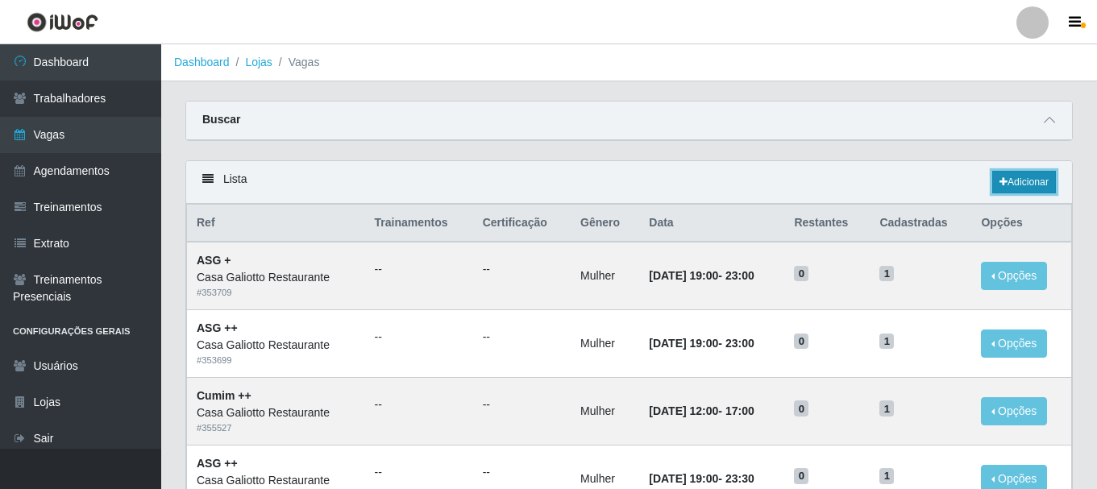
click at [1000, 179] on icon at bounding box center [1003, 182] width 8 height 10
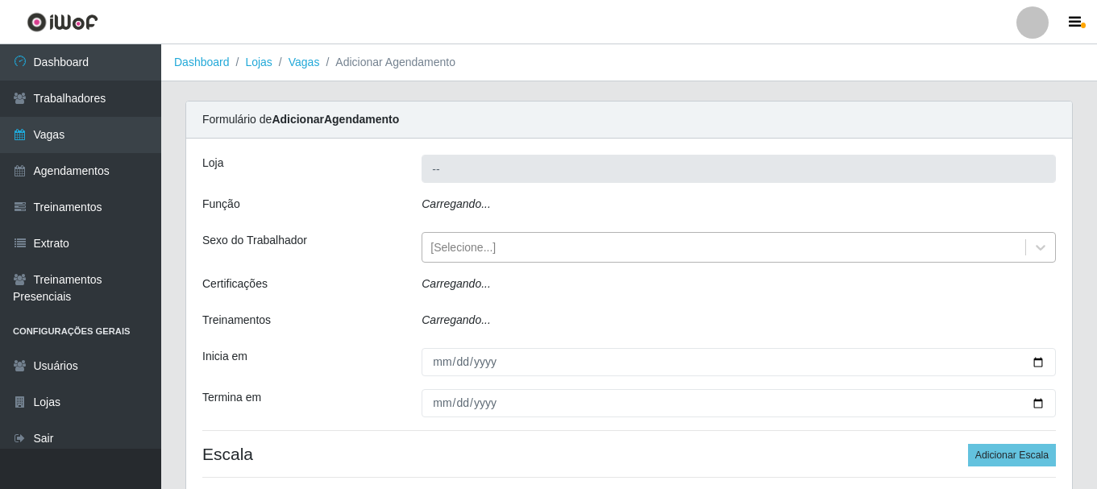
type input "Casa Galiotto Restaurante"
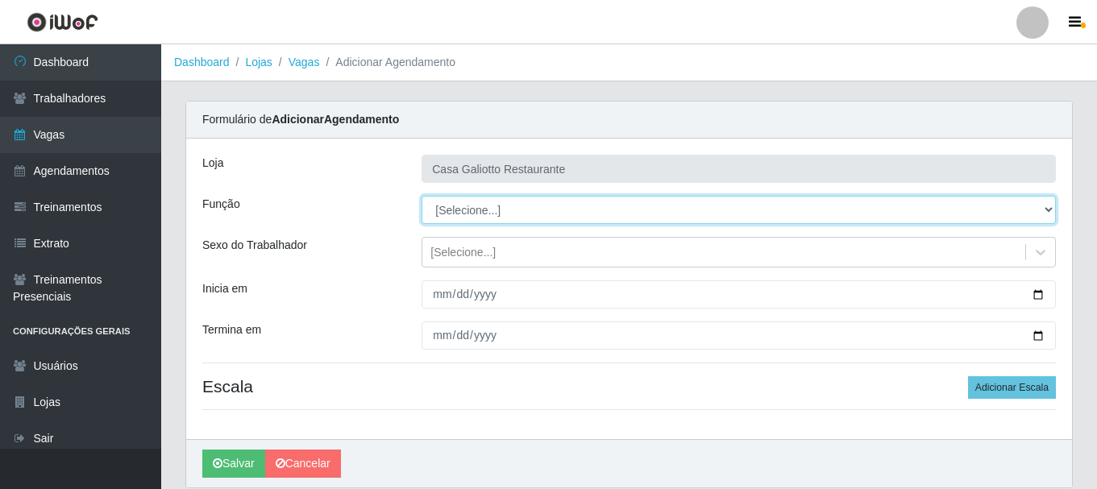
click at [551, 205] on select "[Selecione...] ASG ASG + ASG ++ Auxiliar de Cozinha Auxiliar de Cozinha + Auxil…" at bounding box center [738, 210] width 634 height 28
select select "80"
click at [421, 196] on select "[Selecione...] ASG ASG + ASG ++ Auxiliar de Cozinha Auxiliar de Cozinha + Auxil…" at bounding box center [738, 210] width 634 height 28
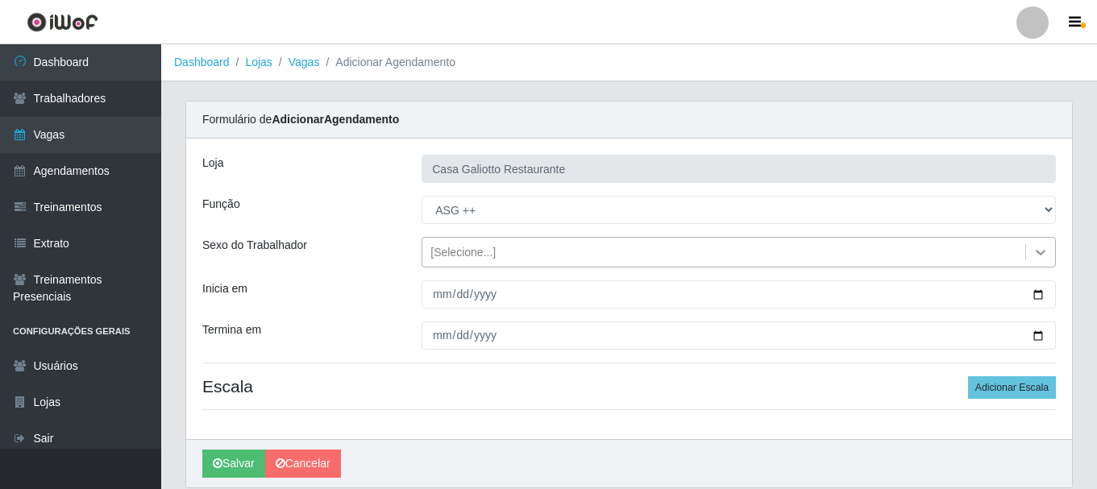
click at [1039, 251] on icon at bounding box center [1040, 252] width 16 height 16
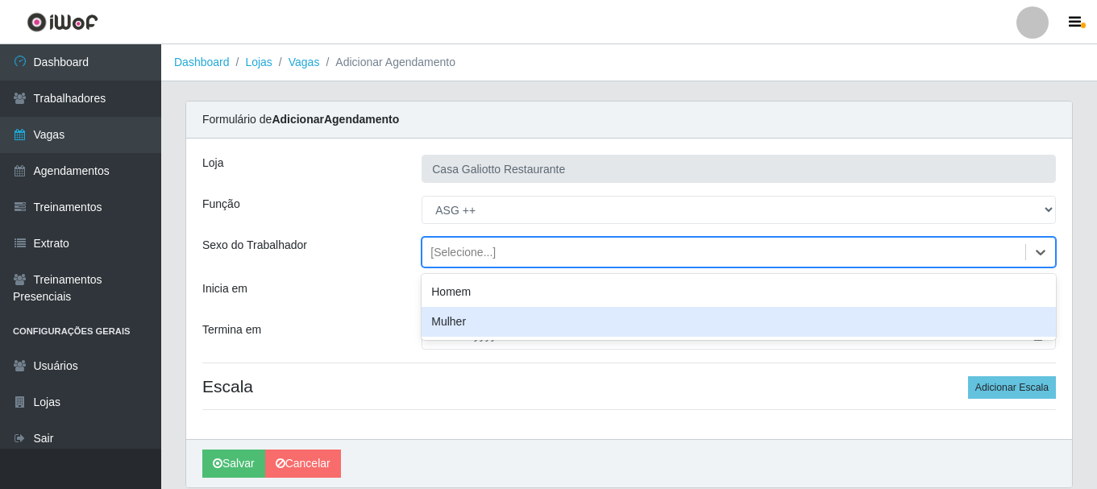
click at [1018, 321] on div "Mulher" at bounding box center [738, 322] width 634 height 30
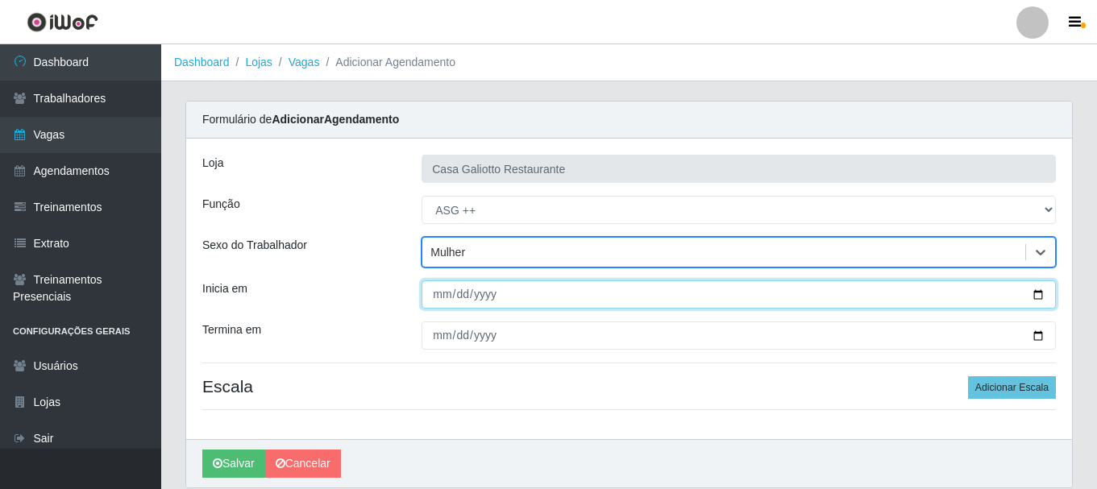
click at [1045, 295] on input "Inicia em" at bounding box center [738, 294] width 634 height 28
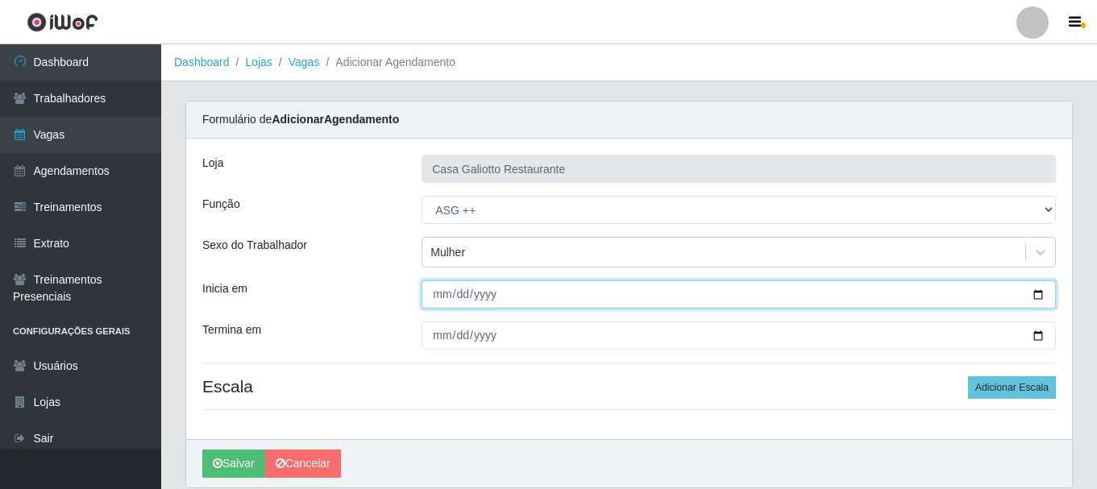
click at [1039, 291] on input "Inicia em" at bounding box center [738, 294] width 634 height 28
type input "2025-10-05"
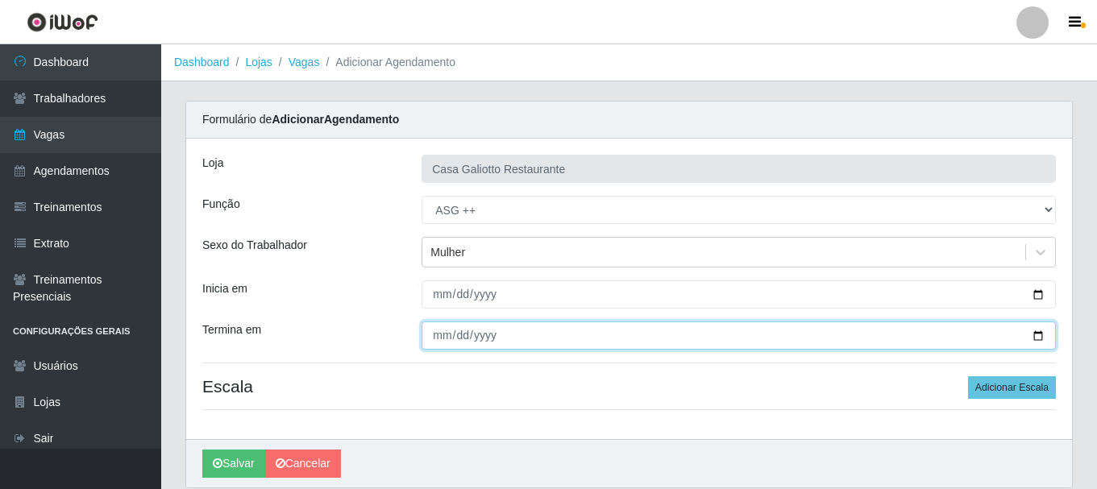
click at [1035, 338] on input "Termina em" at bounding box center [738, 335] width 634 height 28
type input "2025-10-05"
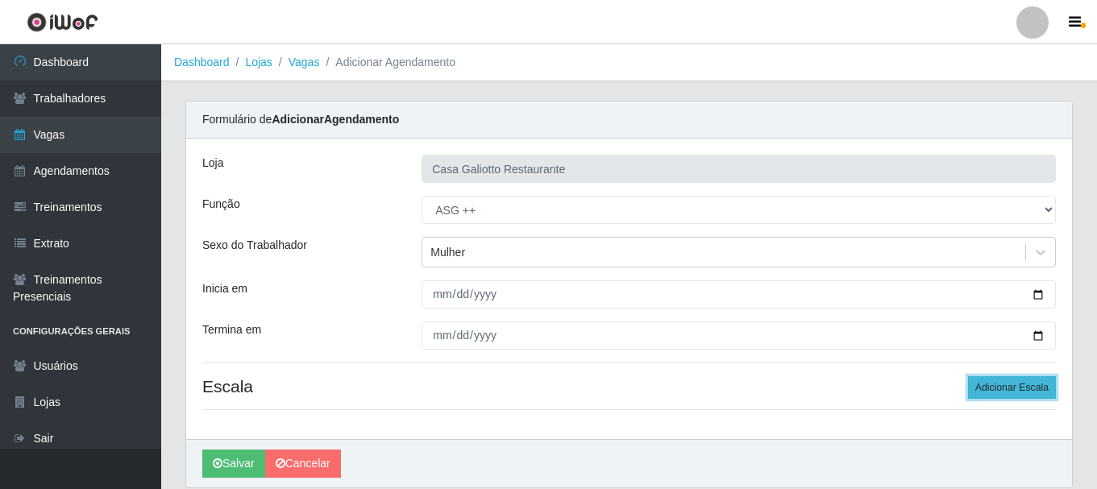
click at [1016, 384] on button "Adicionar Escala" at bounding box center [1012, 387] width 88 height 23
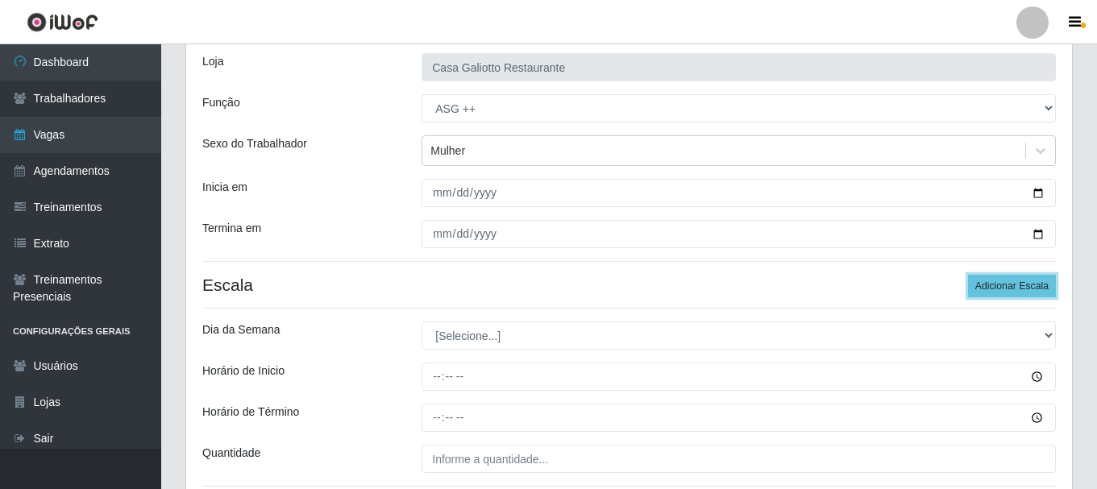
scroll to position [237, 0]
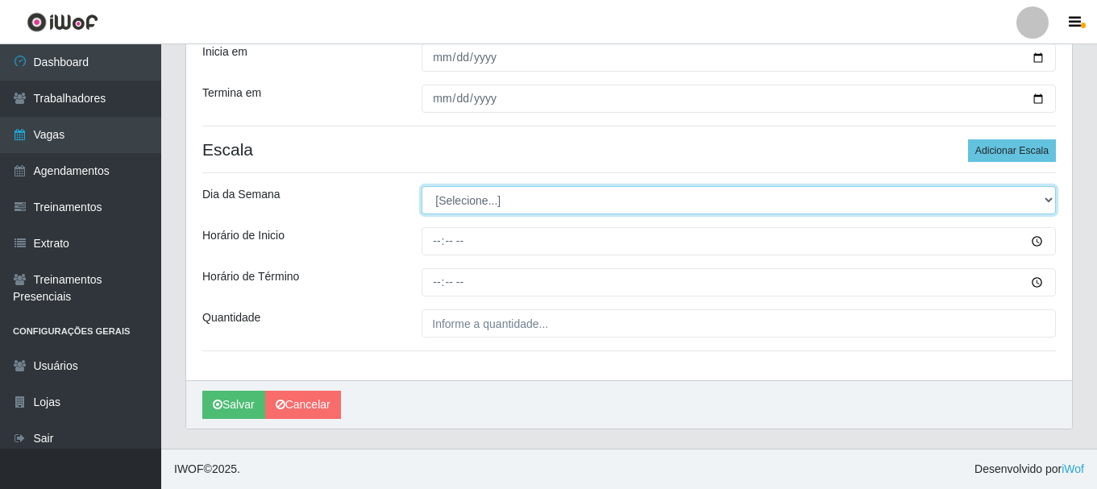
click at [546, 193] on select "[Selecione...] Segunda Terça Quarta Quinta Sexta Sábado Domingo" at bounding box center [738, 200] width 634 height 28
select select "0"
click at [421, 186] on select "[Selecione...] Segunda Terça Quarta Quinta Sexta Sábado Domingo" at bounding box center [738, 200] width 634 height 28
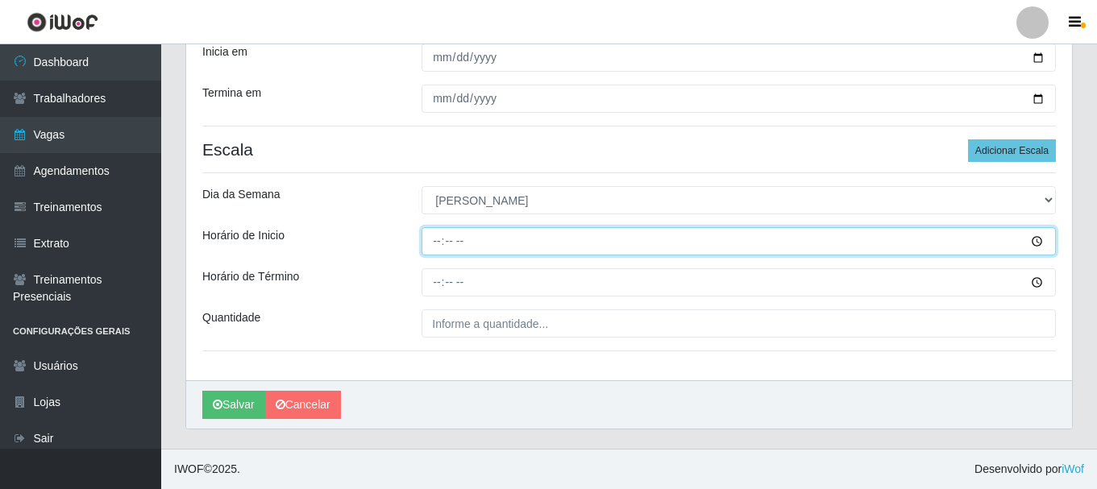
click at [441, 241] on input "Horário de Inicio" at bounding box center [738, 241] width 634 height 28
type input "15:00"
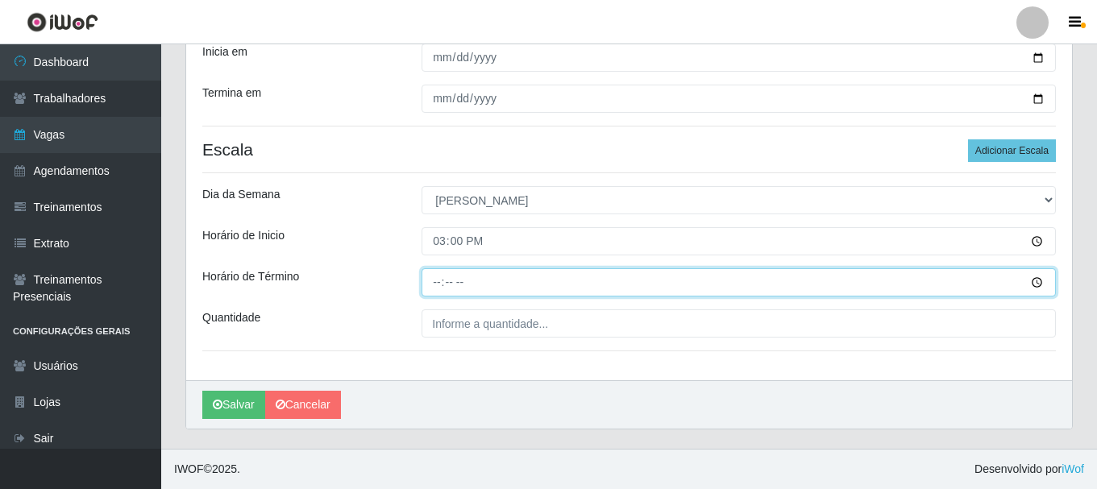
click at [437, 284] on input "Horário de Término" at bounding box center [738, 282] width 634 height 28
type input "21:00"
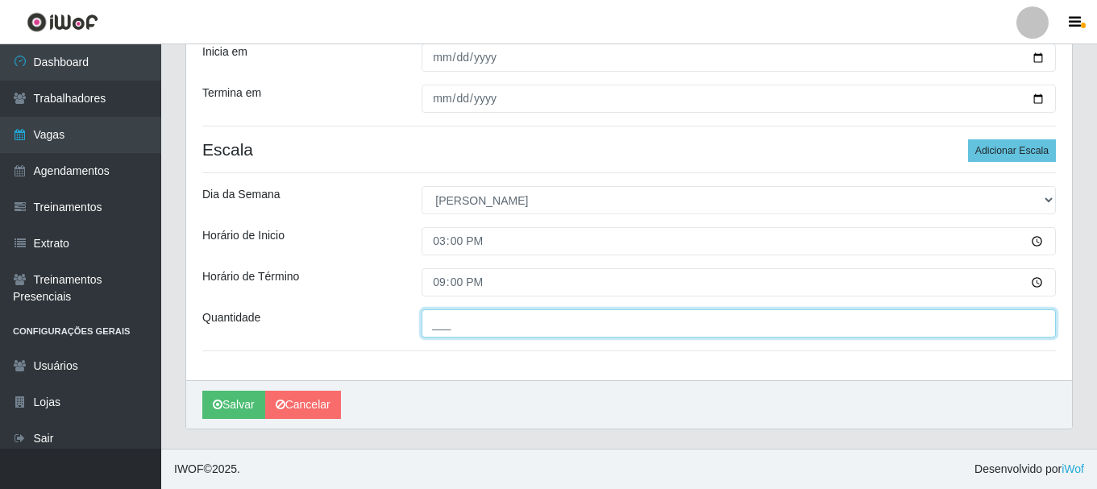
click at [471, 323] on input "___" at bounding box center [738, 323] width 634 height 28
type input "1__"
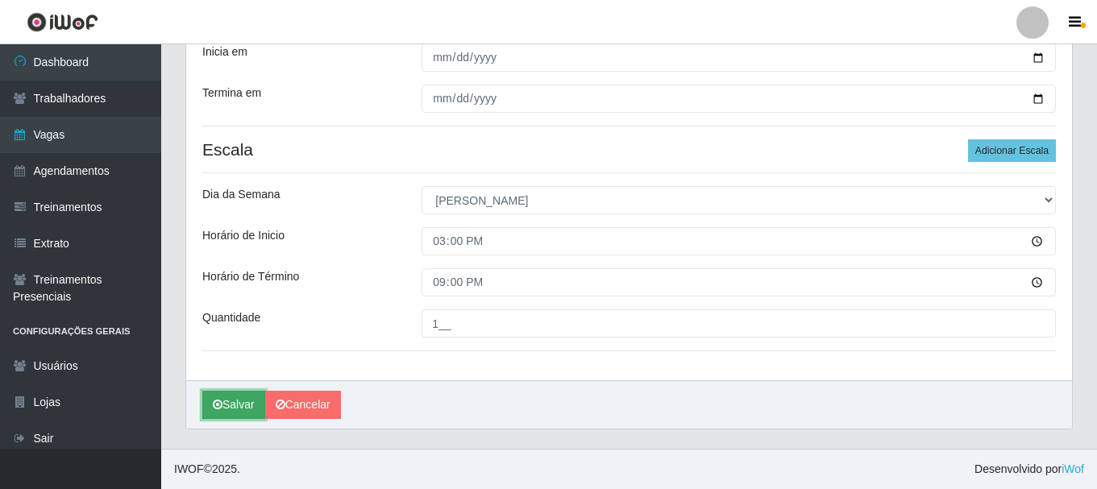
click at [222, 414] on button "Salvar" at bounding box center [233, 405] width 63 height 28
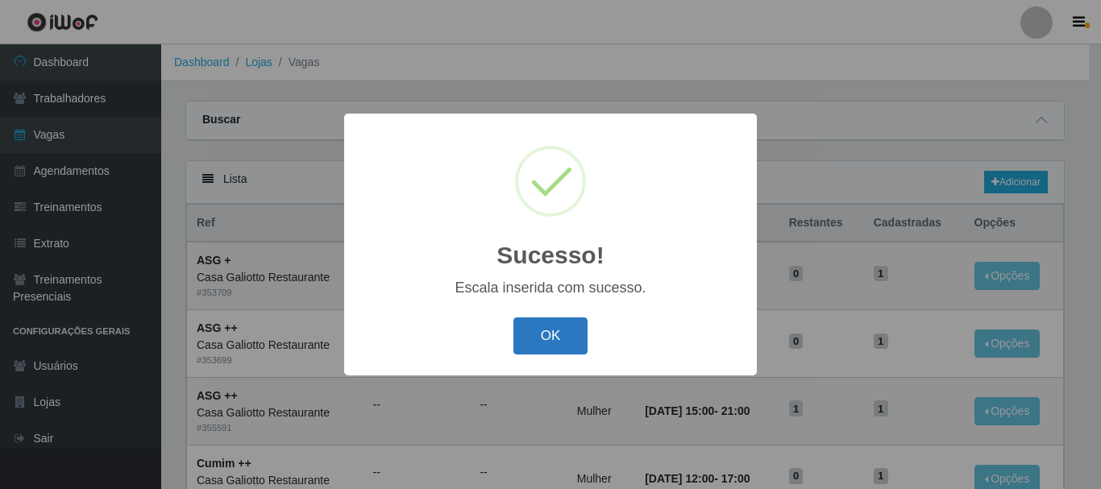
click at [546, 327] on button "OK" at bounding box center [550, 336] width 75 height 38
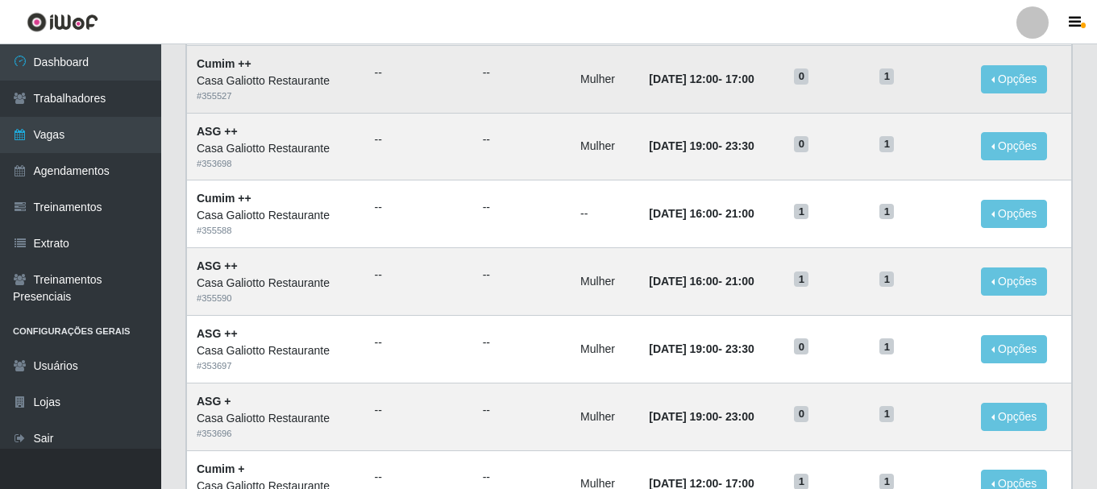
scroll to position [403, 0]
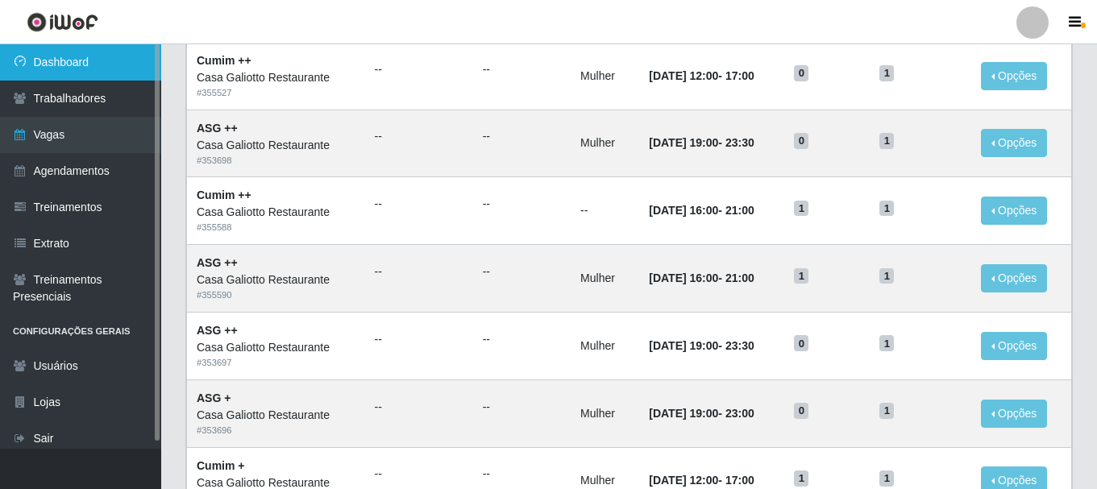
click at [122, 75] on link "Dashboard" at bounding box center [80, 62] width 161 height 36
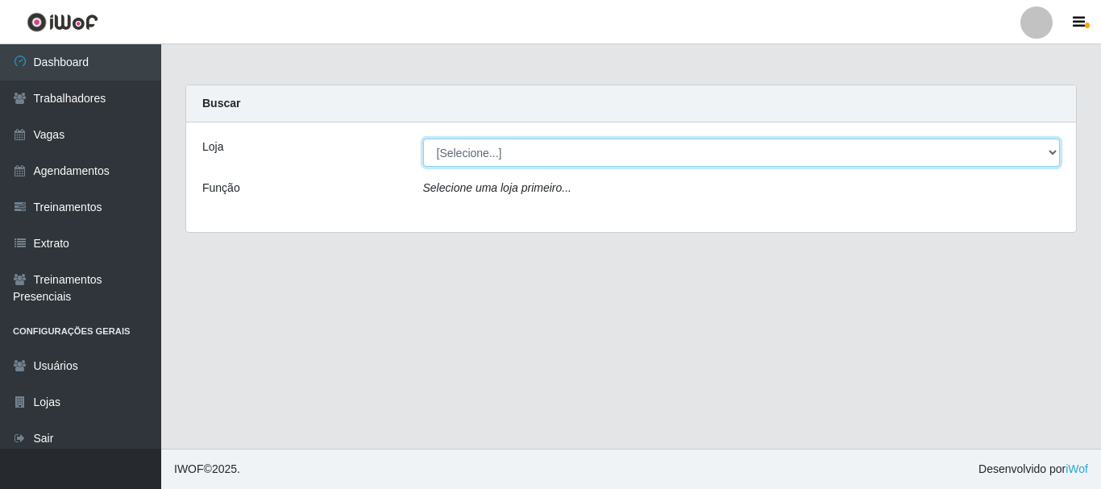
drag, startPoint x: 512, startPoint y: 155, endPoint x: 516, endPoint y: 164, distance: 9.0
click at [512, 155] on select "[Selecione...] [GEOGRAPHIC_DATA]" at bounding box center [741, 153] width 637 height 28
select select "279"
click at [423, 139] on select "[Selecione...] [GEOGRAPHIC_DATA]" at bounding box center [741, 153] width 637 height 28
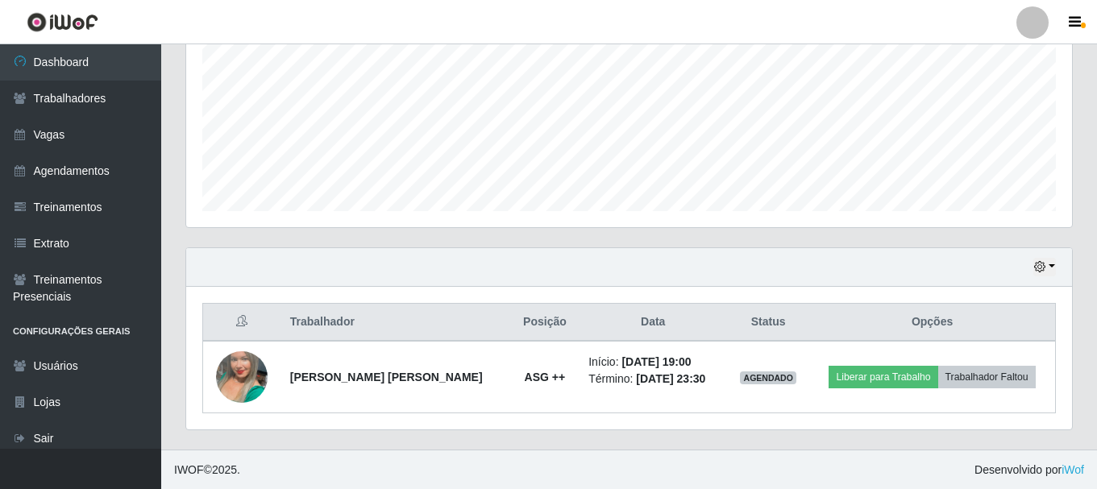
scroll to position [366, 0]
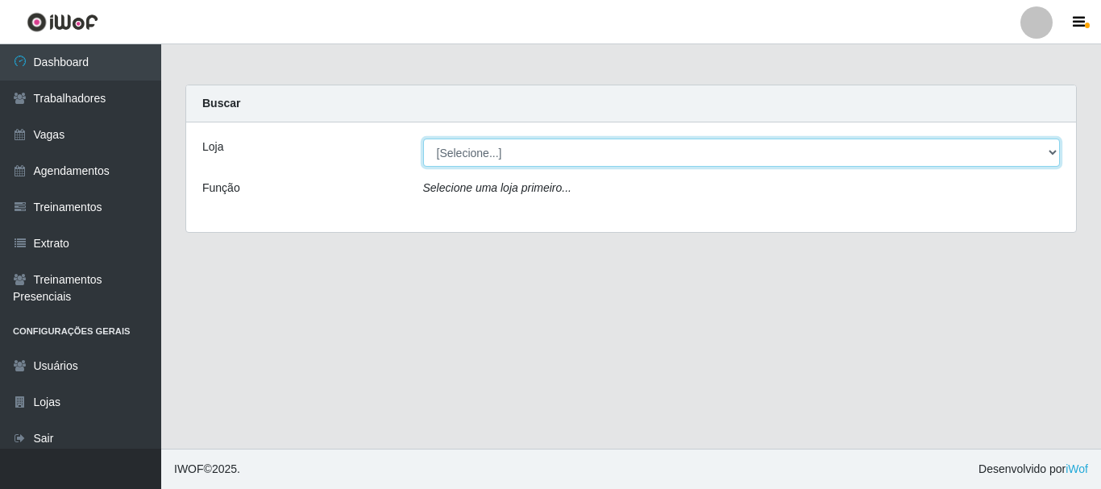
click at [626, 145] on select "[Selecione...] [GEOGRAPHIC_DATA]" at bounding box center [741, 153] width 637 height 28
select select "279"
click at [423, 139] on select "[Selecione...] [GEOGRAPHIC_DATA]" at bounding box center [741, 153] width 637 height 28
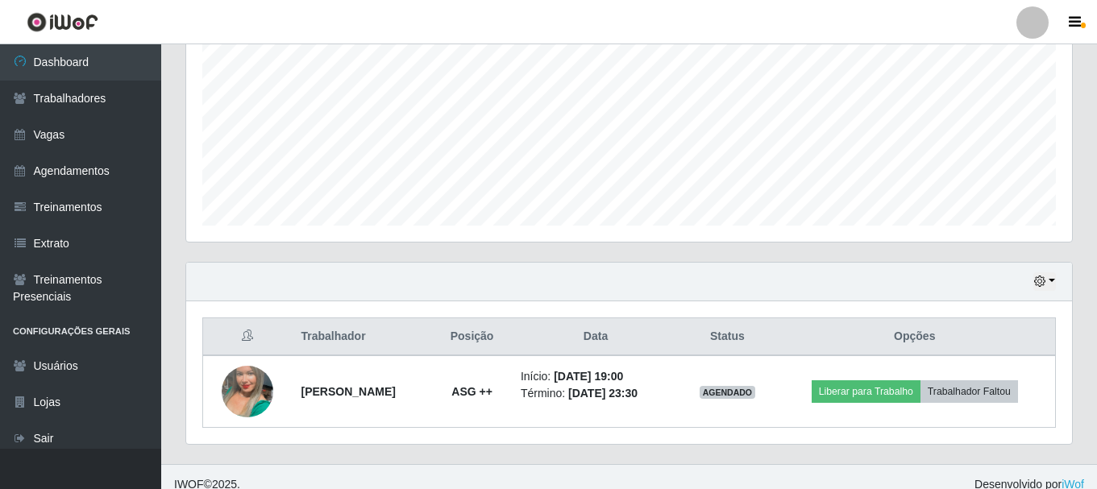
scroll to position [366, 0]
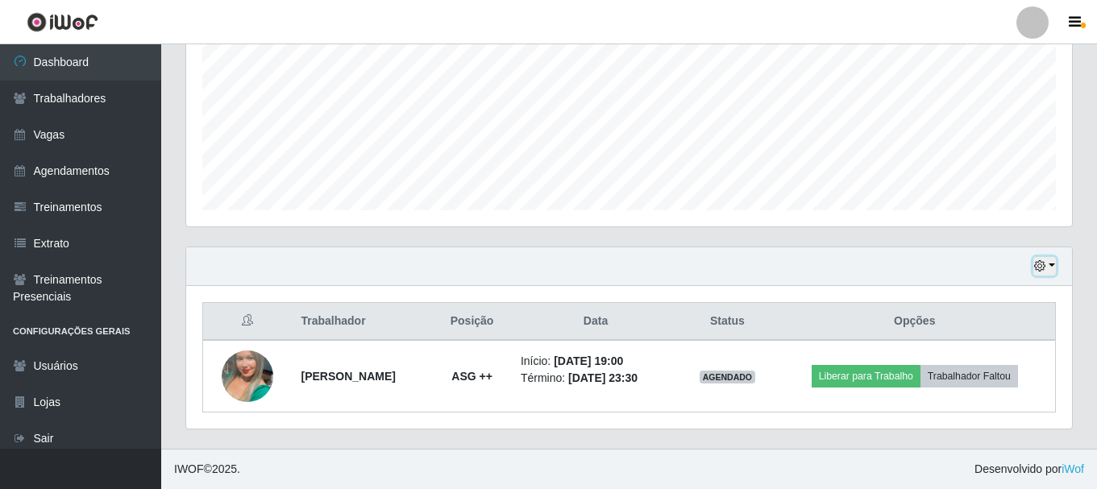
click at [1047, 266] on button "button" at bounding box center [1044, 266] width 23 height 19
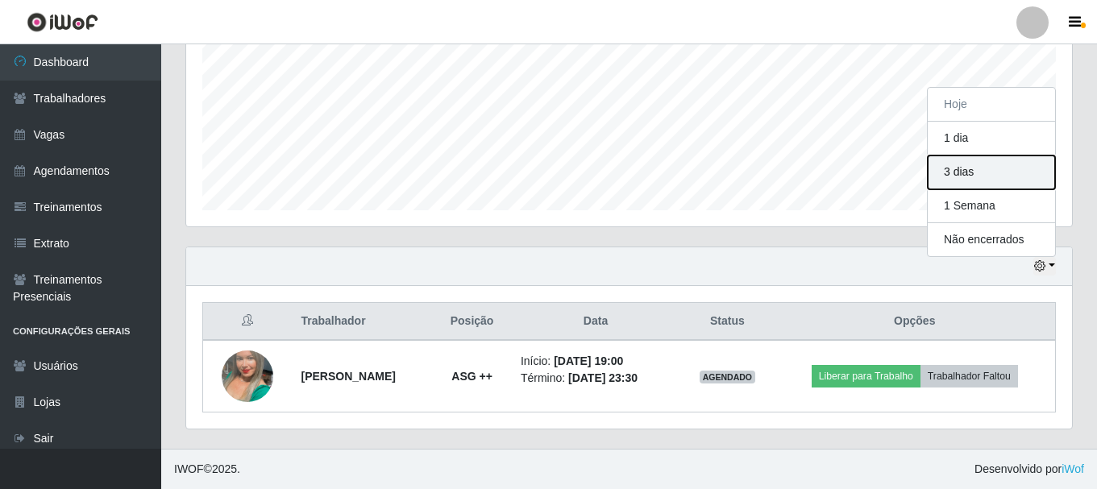
click at [1006, 167] on button "3 dias" at bounding box center [990, 172] width 127 height 34
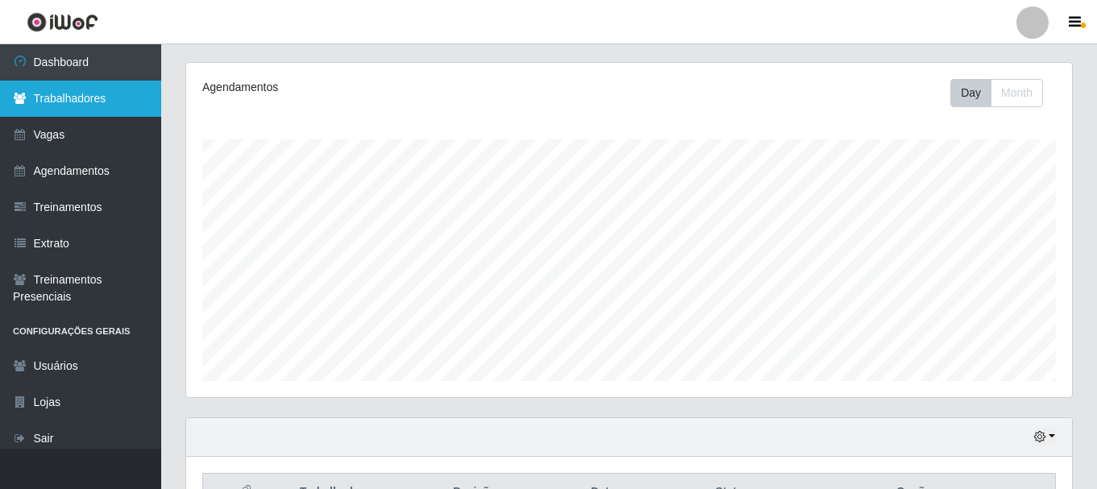
scroll to position [89, 0]
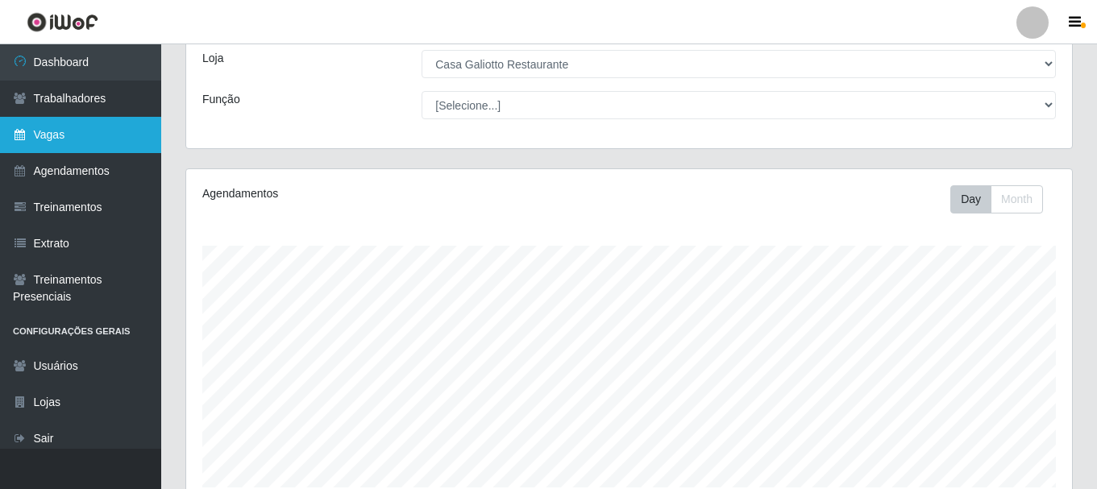
click at [56, 129] on link "Vagas" at bounding box center [80, 135] width 161 height 36
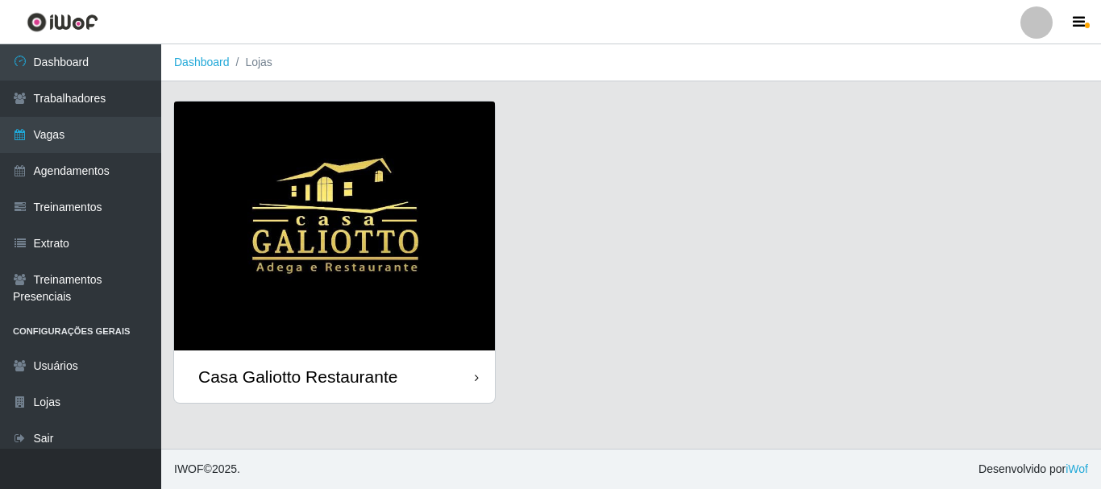
click at [398, 364] on div "Casa Galiotto Restaurante" at bounding box center [334, 376] width 321 height 52
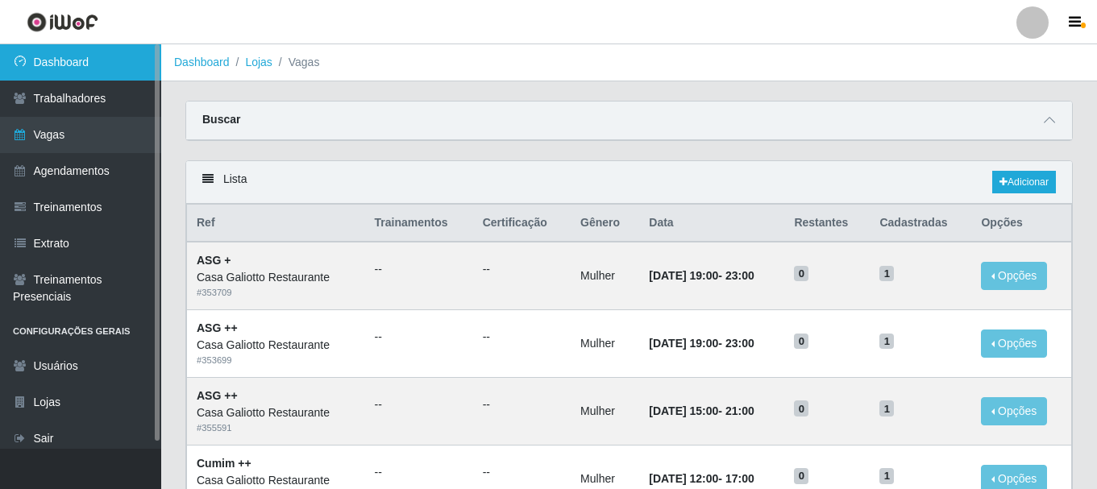
click at [109, 69] on link "Dashboard" at bounding box center [80, 62] width 161 height 36
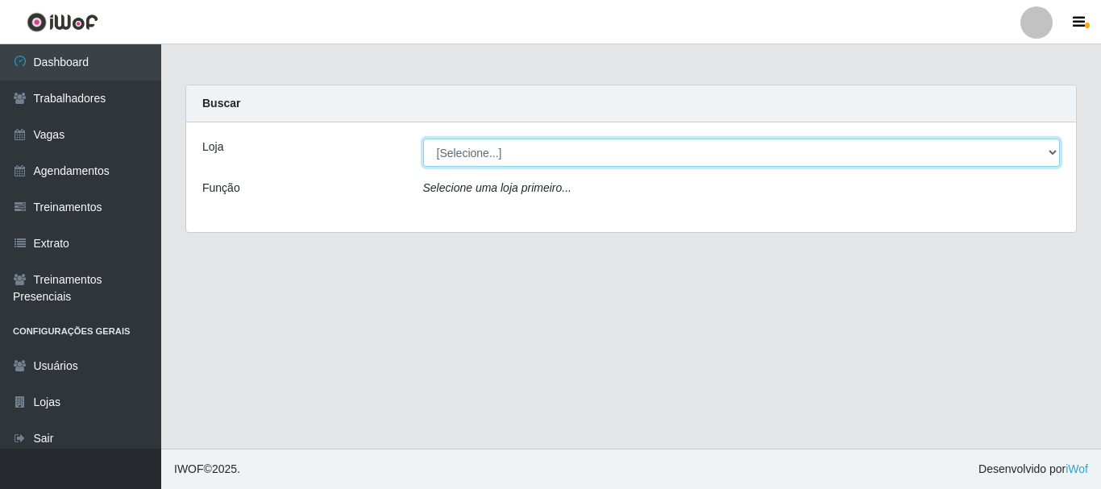
click at [522, 166] on select "[Selecione...] [GEOGRAPHIC_DATA]" at bounding box center [741, 153] width 637 height 28
select select "279"
click at [423, 139] on select "[Selecione...] [GEOGRAPHIC_DATA]" at bounding box center [741, 153] width 637 height 28
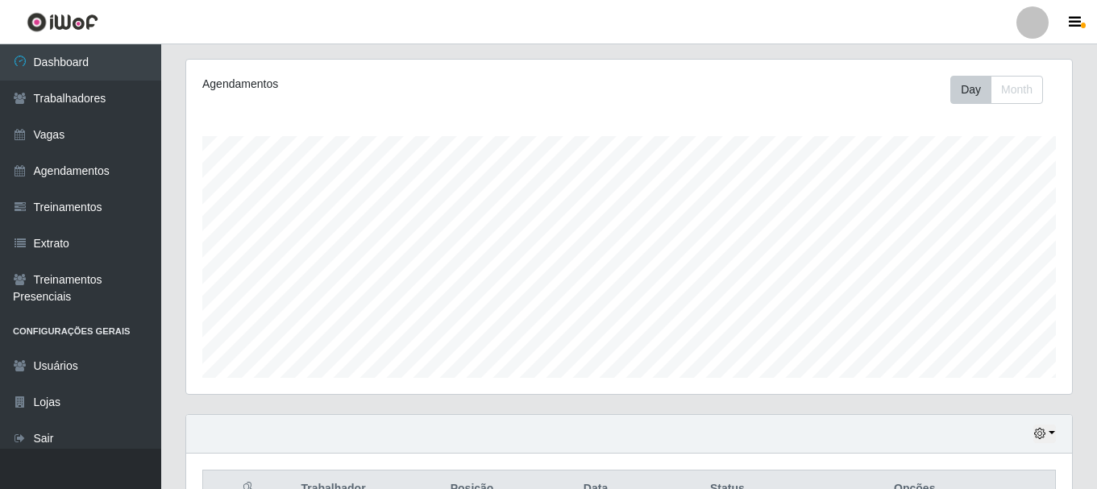
scroll to position [366, 0]
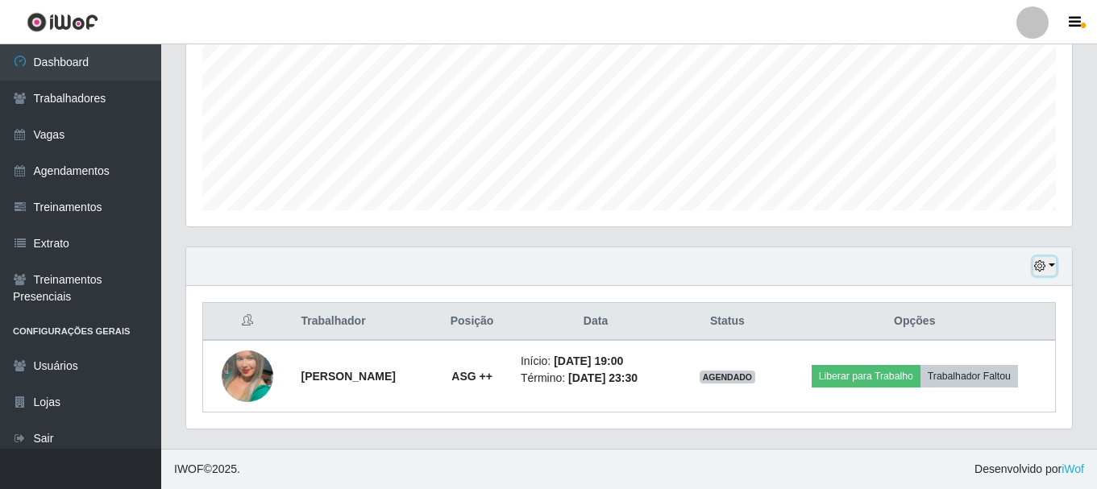
click at [1041, 263] on icon "button" at bounding box center [1039, 265] width 11 height 11
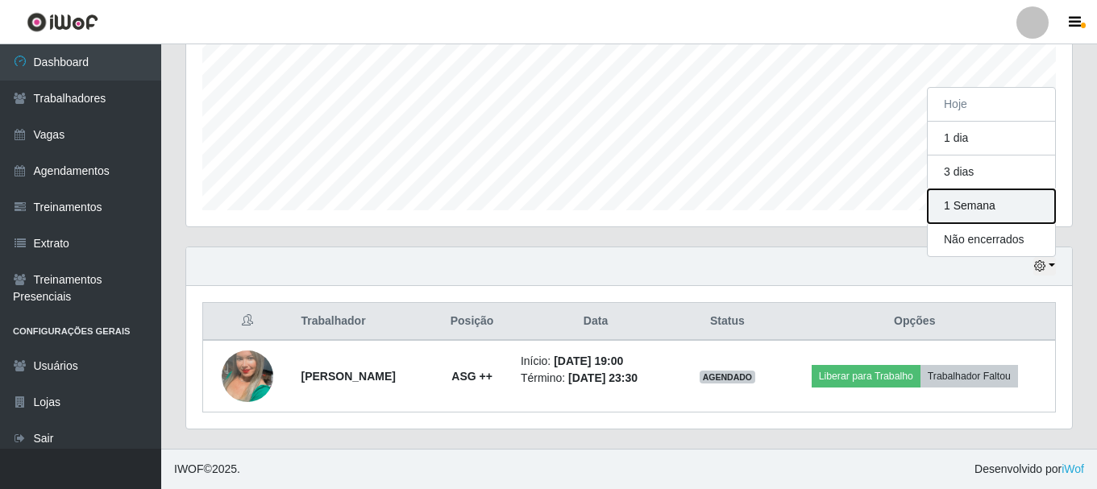
click at [979, 222] on button "1 Semana" at bounding box center [990, 206] width 127 height 34
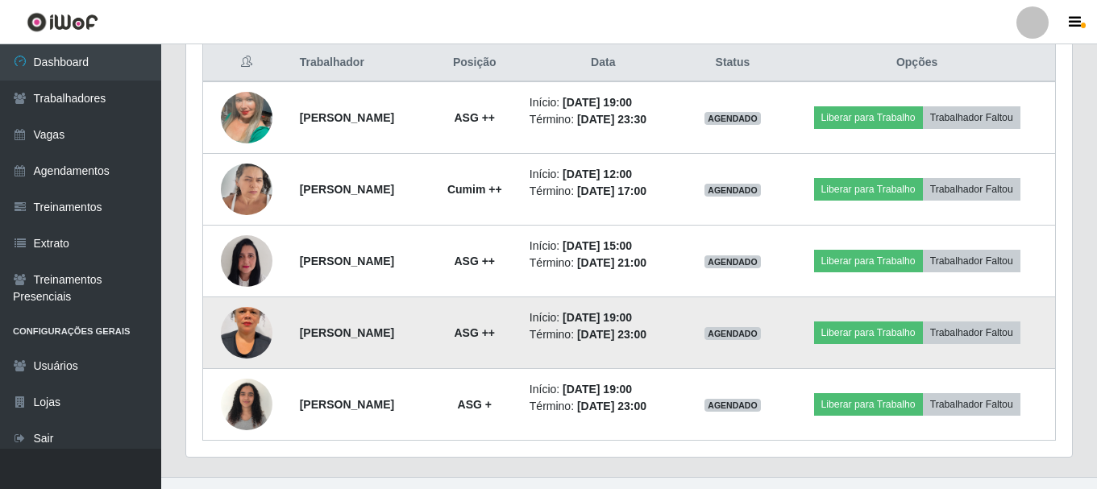
scroll to position [653, 0]
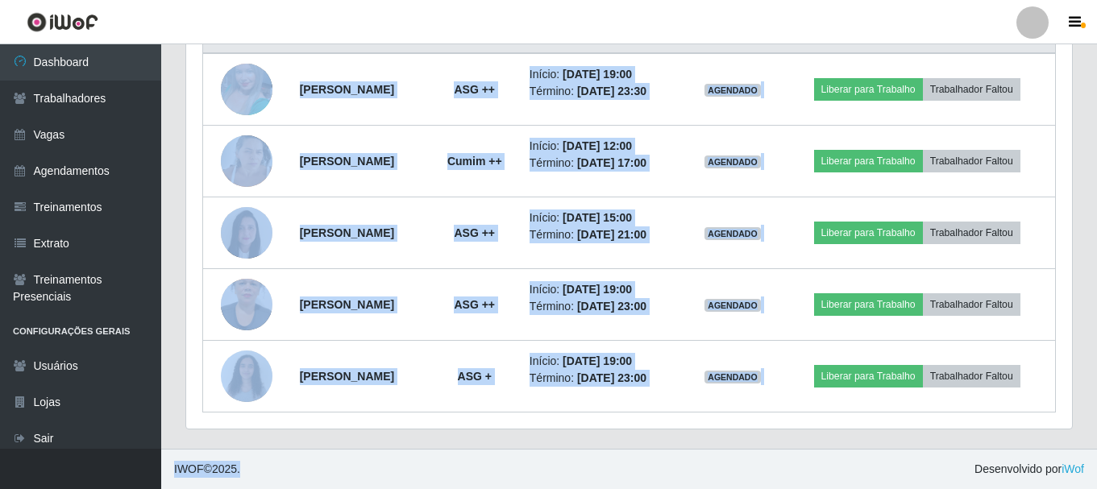
click at [522, 423] on div "Trabalhador Posição Data Status Opções Luciene Lima Da Silva ASG ++ Início: 04/…" at bounding box center [628, 213] width 885 height 429
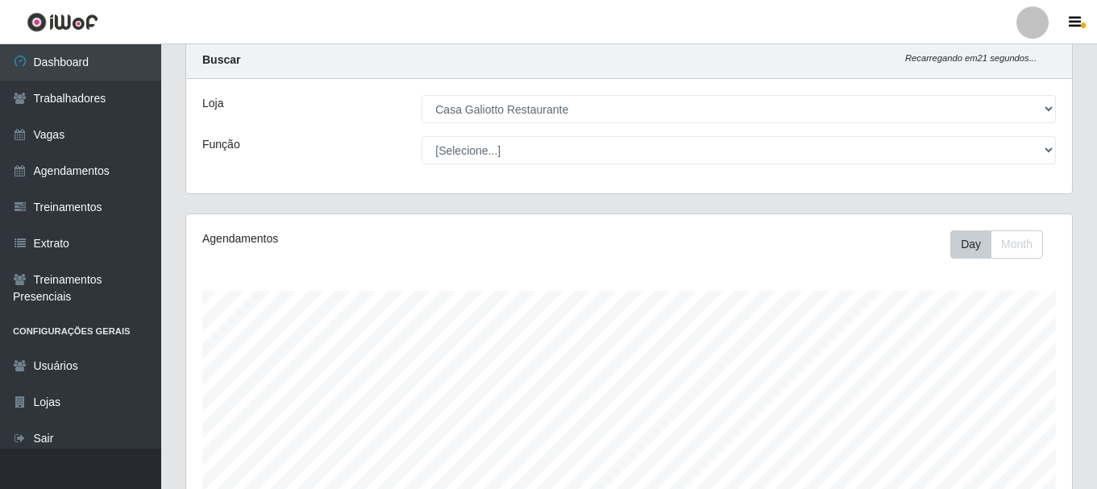
scroll to position [0, 0]
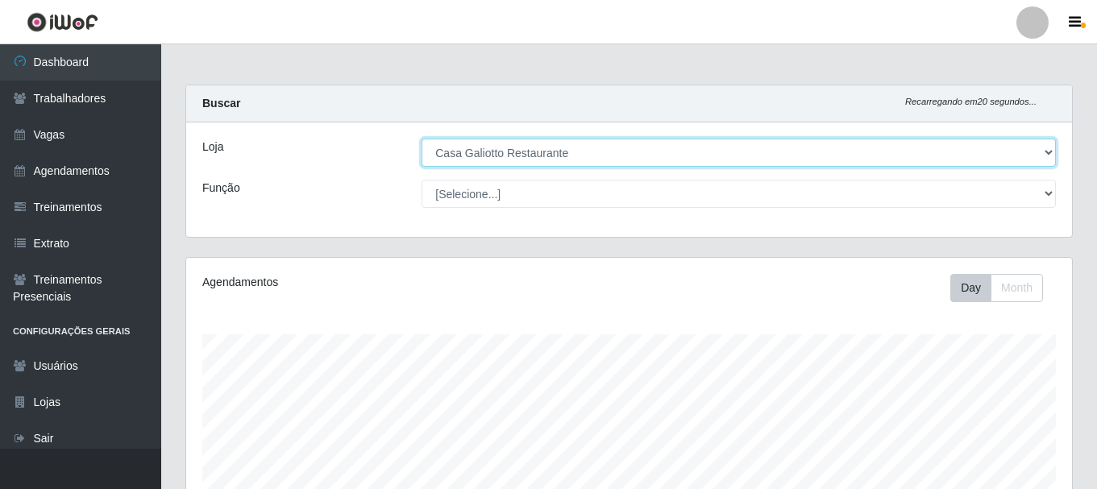
click at [526, 158] on select "[Selecione...] [GEOGRAPHIC_DATA]" at bounding box center [738, 153] width 634 height 28
click at [421, 139] on select "[Selecione...] [GEOGRAPHIC_DATA]" at bounding box center [738, 153] width 634 height 28
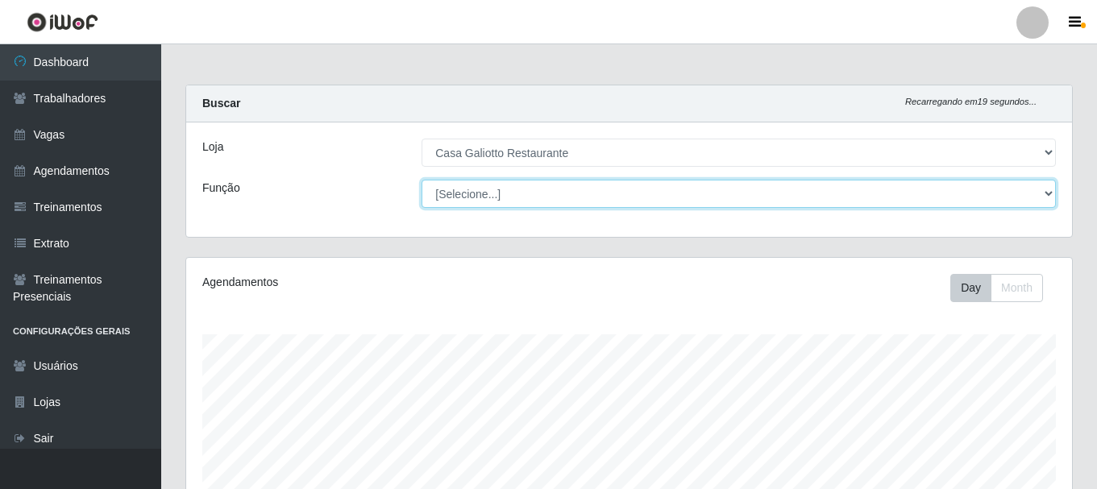
click at [507, 191] on select "[Selecione...] ASG ASG + ASG ++ Auxiliar de Cozinha Auxiliar de Cozinha + Auxil…" at bounding box center [738, 194] width 634 height 28
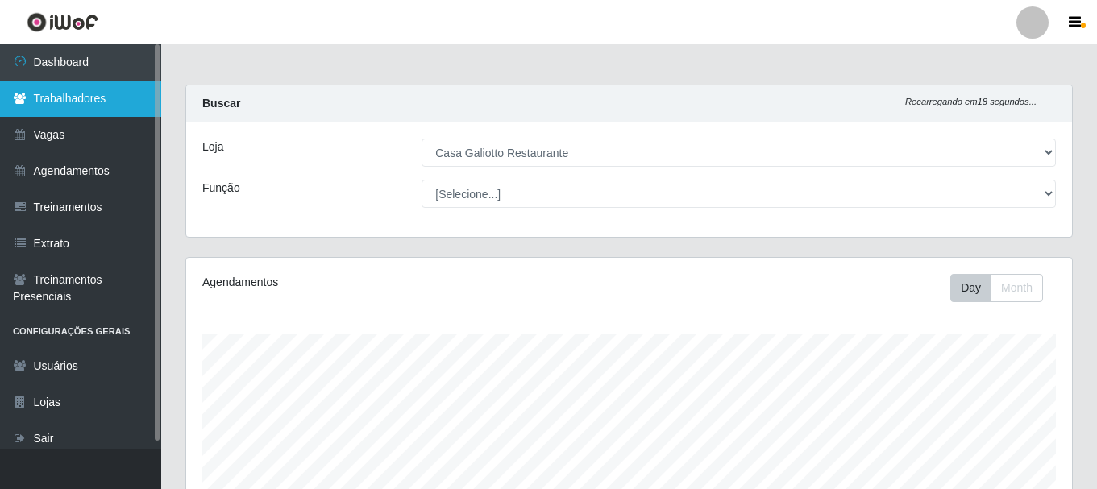
click at [102, 90] on link "Trabalhadores" at bounding box center [80, 99] width 161 height 36
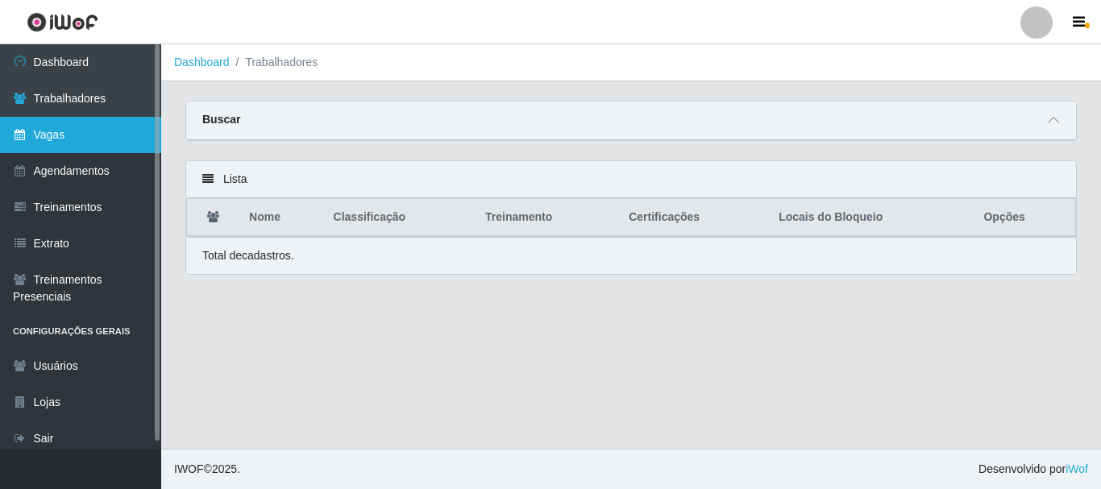
click at [39, 136] on link "Vagas" at bounding box center [80, 135] width 161 height 36
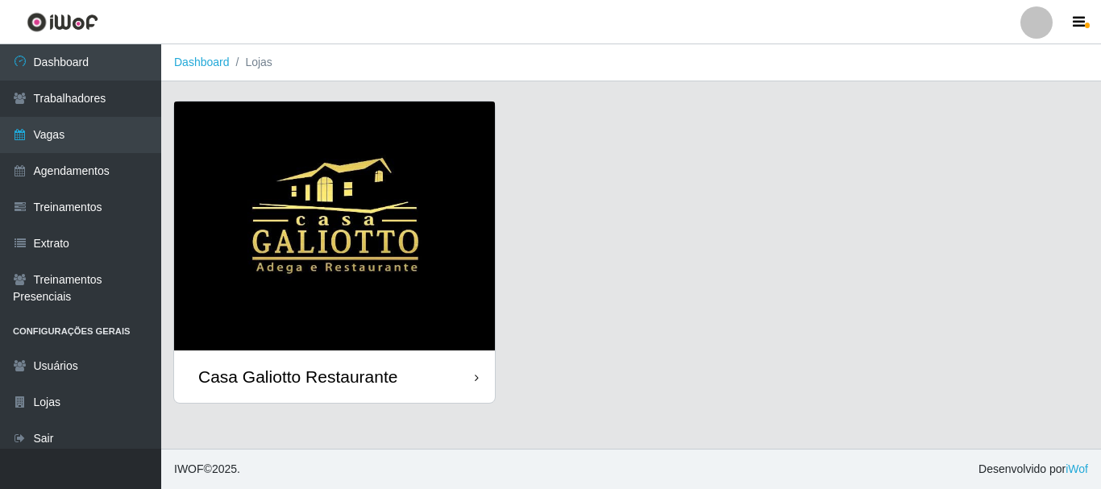
click at [288, 163] on img at bounding box center [334, 226] width 321 height 249
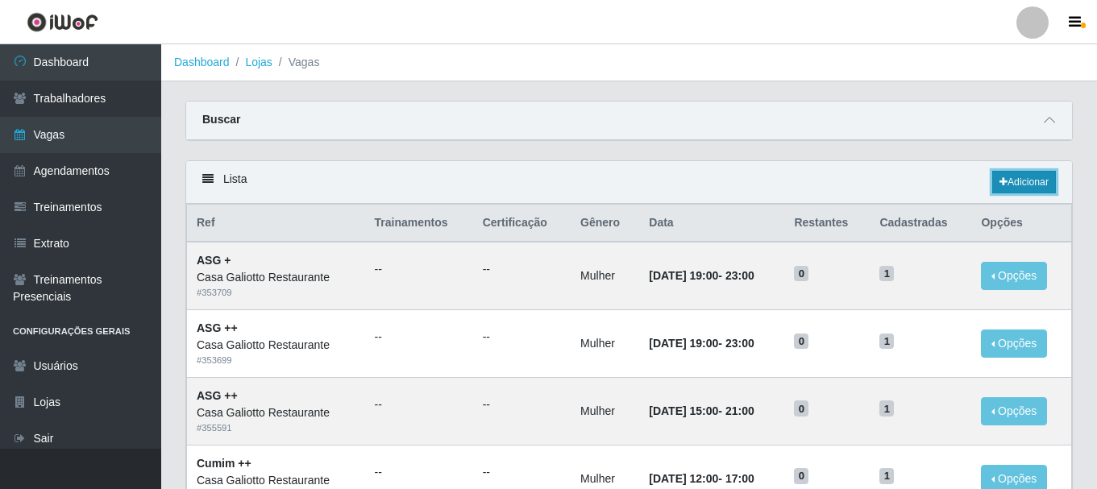
click at [1022, 185] on link "Adicionar" at bounding box center [1024, 182] width 64 height 23
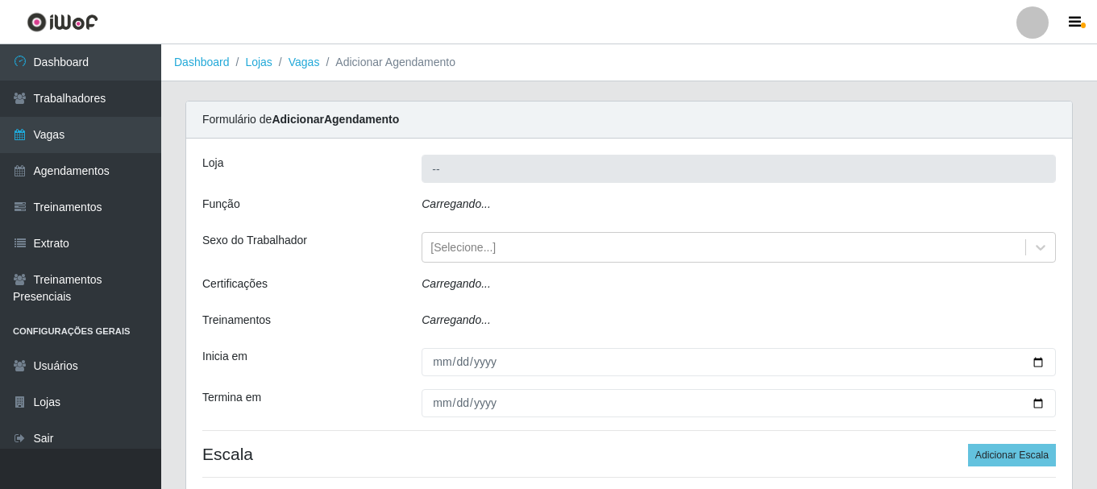
type input "Casa Galiotto Restaurante"
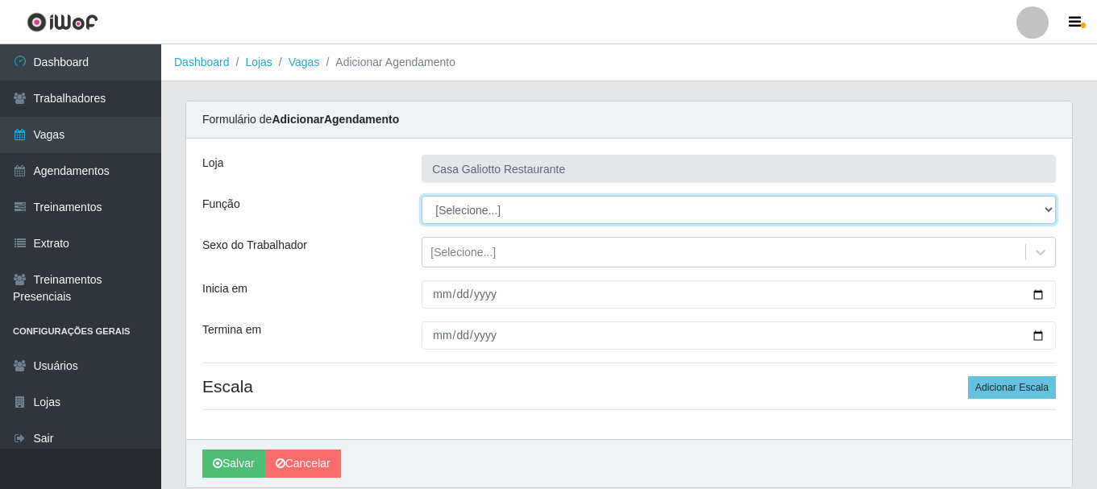
click at [475, 217] on select "[Selecione...] ASG ASG + ASG ++ Auxiliar de Cozinha Auxiliar de Cozinha + Auxil…" at bounding box center [738, 210] width 634 height 28
select select "92"
click at [421, 196] on select "[Selecione...] ASG ASG + ASG ++ Auxiliar de Cozinha Auxiliar de Cozinha + Auxil…" at bounding box center [738, 210] width 634 height 28
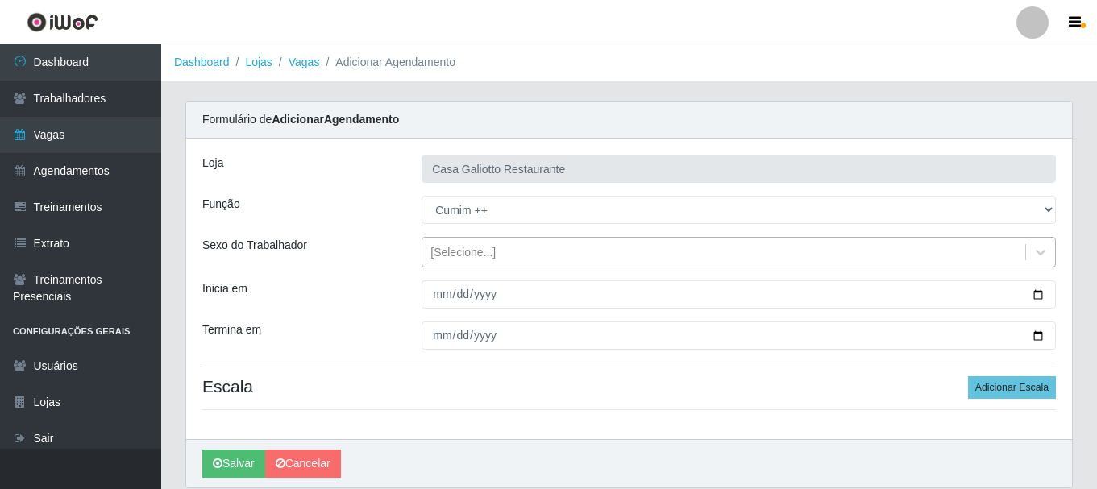
click at [498, 262] on div "[Selecione...]" at bounding box center [723, 252] width 603 height 27
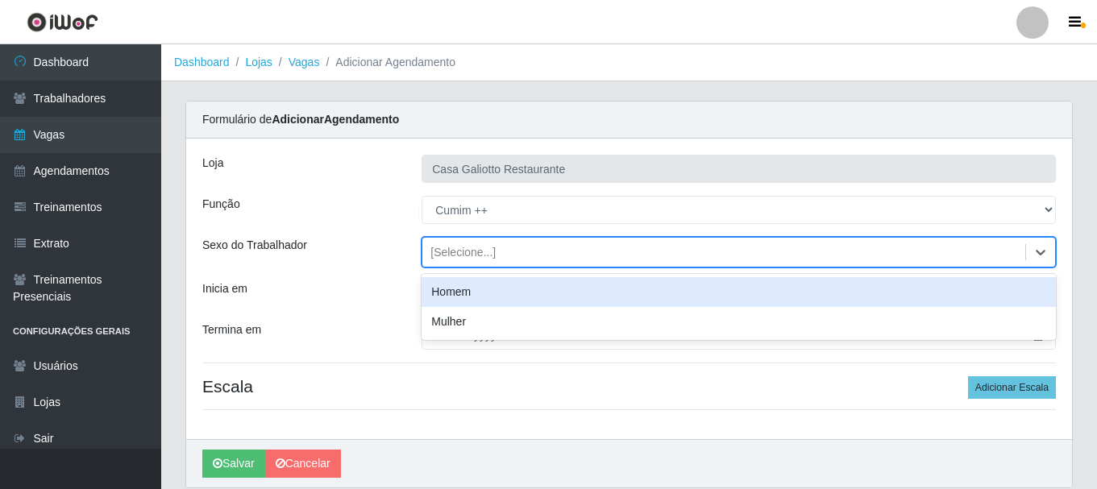
click at [498, 262] on div "[Selecione...]" at bounding box center [723, 252] width 603 height 27
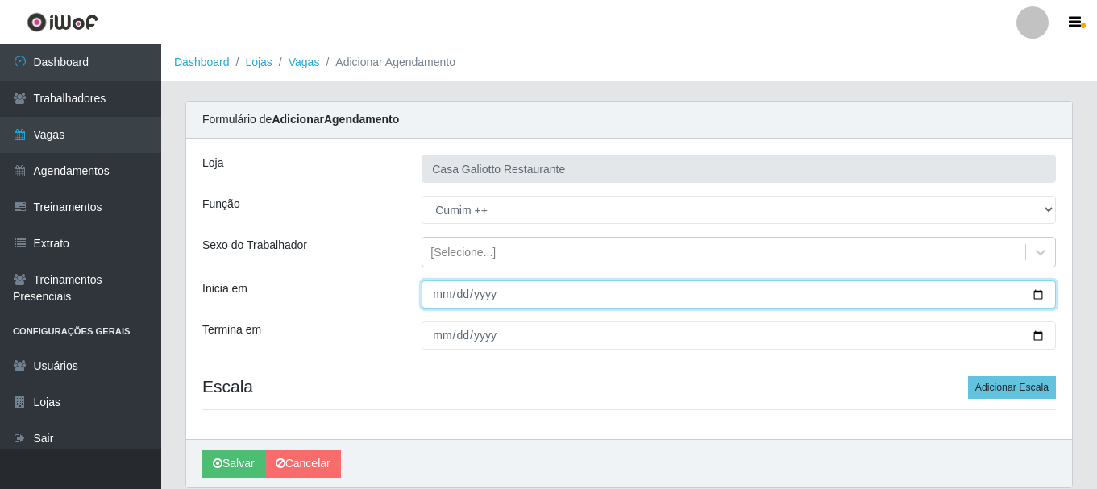
click at [441, 294] on input "Inicia em" at bounding box center [738, 294] width 634 height 28
type input "[DATE]"
click at [202, 450] on button "Salvar" at bounding box center [233, 464] width 63 height 28
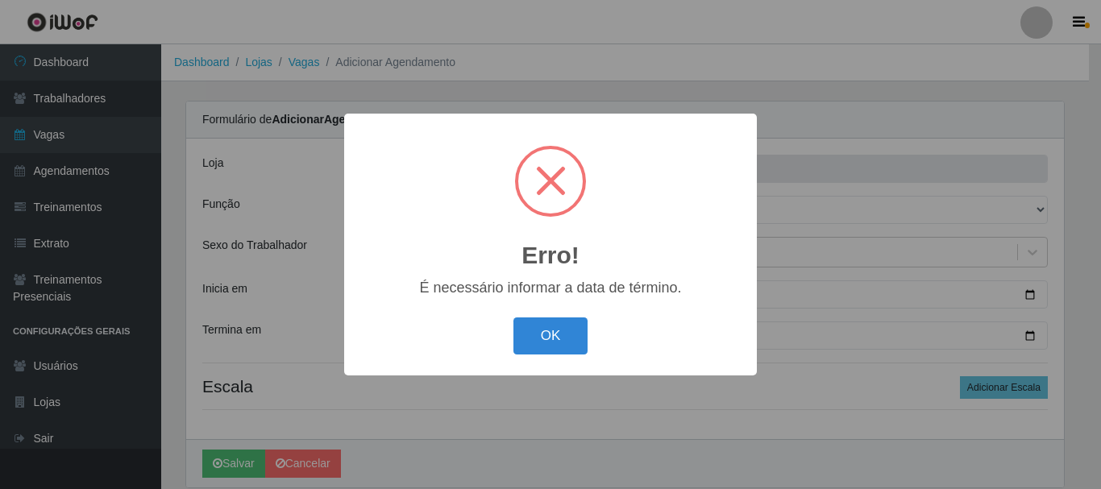
click at [513, 317] on button "OK" at bounding box center [550, 336] width 75 height 38
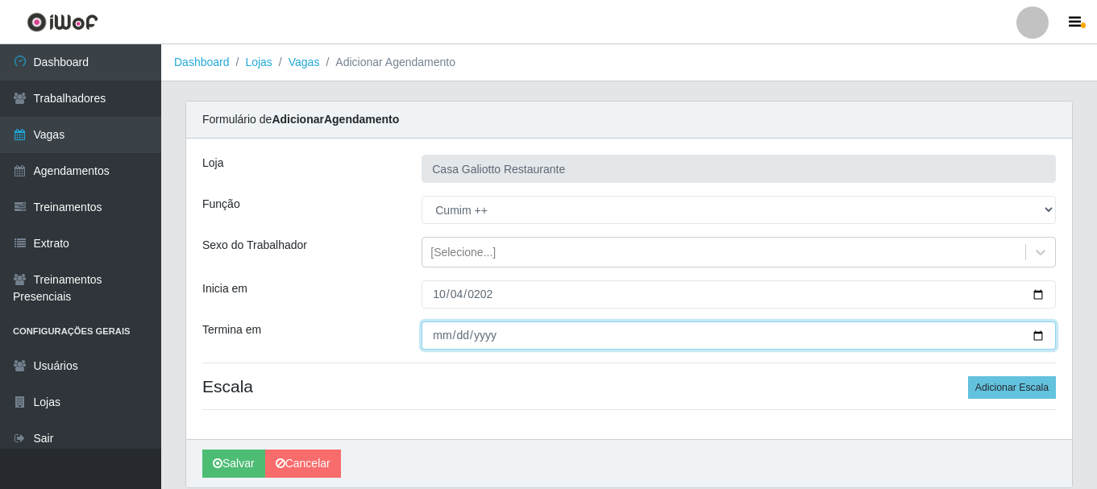
click at [434, 340] on input "Termina em" at bounding box center [738, 335] width 634 height 28
type input "[DATE]"
click at [202, 450] on button "Salvar" at bounding box center [233, 464] width 63 height 28
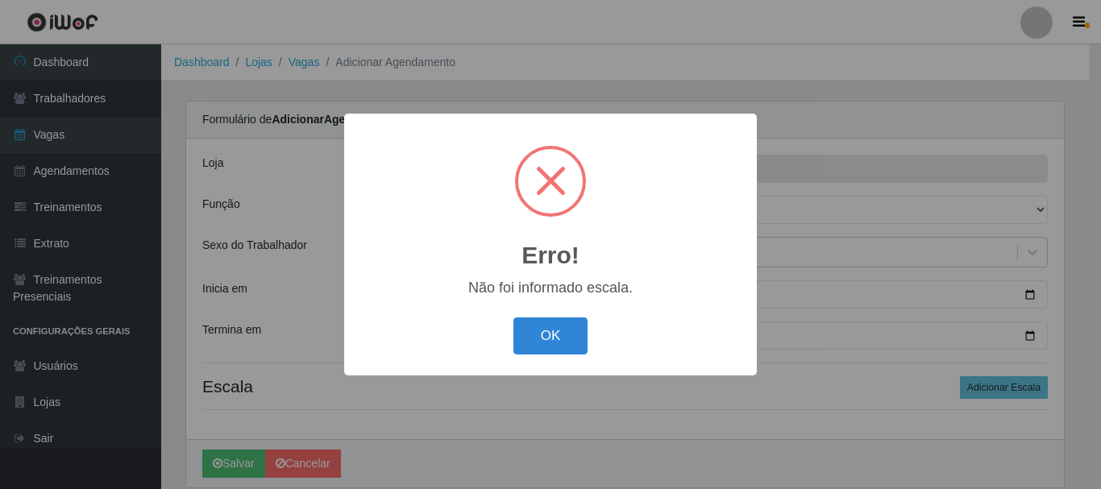
click at [537, 356] on div "OK Cancel" at bounding box center [550, 336] width 380 height 46
click at [554, 345] on button "OK" at bounding box center [550, 336] width 75 height 38
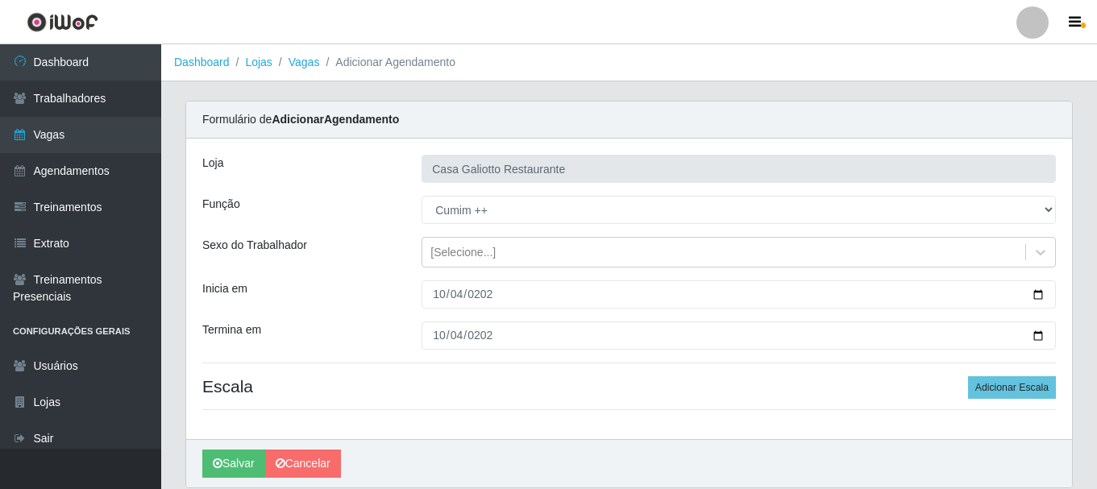
click at [1014, 375] on div "Loja Casa Galiotto Restaurante Função [Selecione...] ASG ASG + ASG ++ Auxiliar …" at bounding box center [628, 289] width 885 height 301
click at [1008, 383] on button "Adicionar Escala" at bounding box center [1012, 387] width 88 height 23
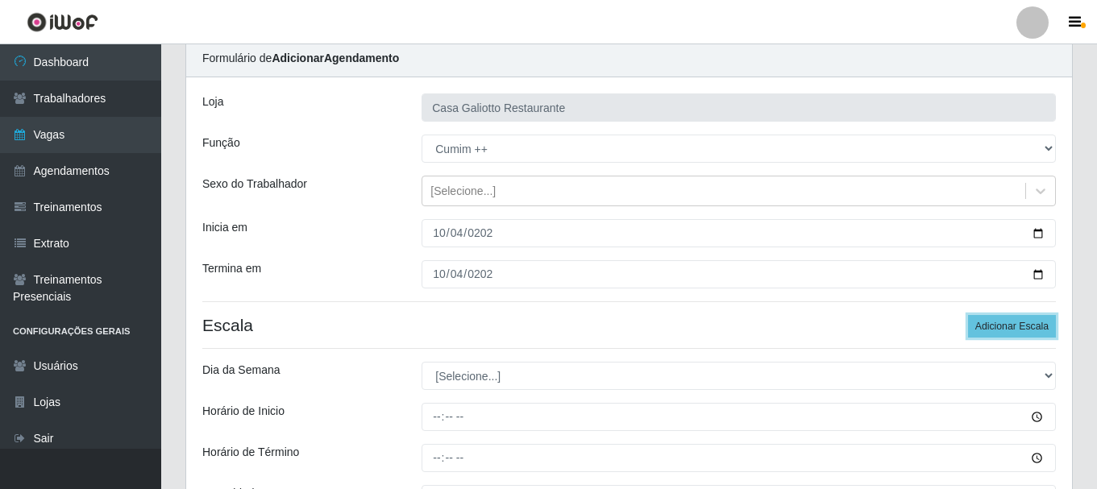
scroll to position [161, 0]
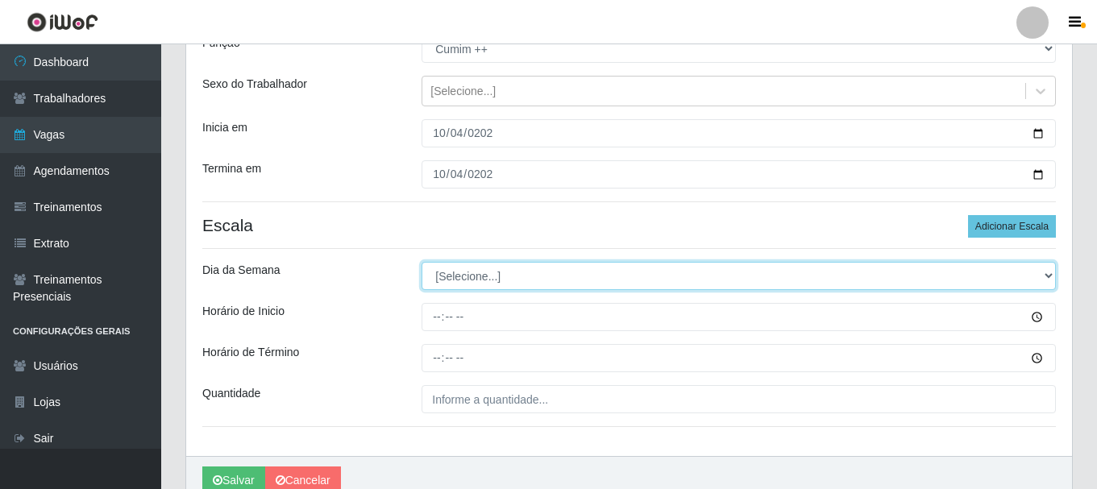
click at [607, 287] on select "[Selecione...] Segunda Terça Quarta Quinta Sexta Sábado Domingo" at bounding box center [738, 276] width 634 height 28
select select "6"
click at [421, 262] on select "[Selecione...] Segunda Terça Quarta Quinta Sexta Sábado Domingo" at bounding box center [738, 276] width 634 height 28
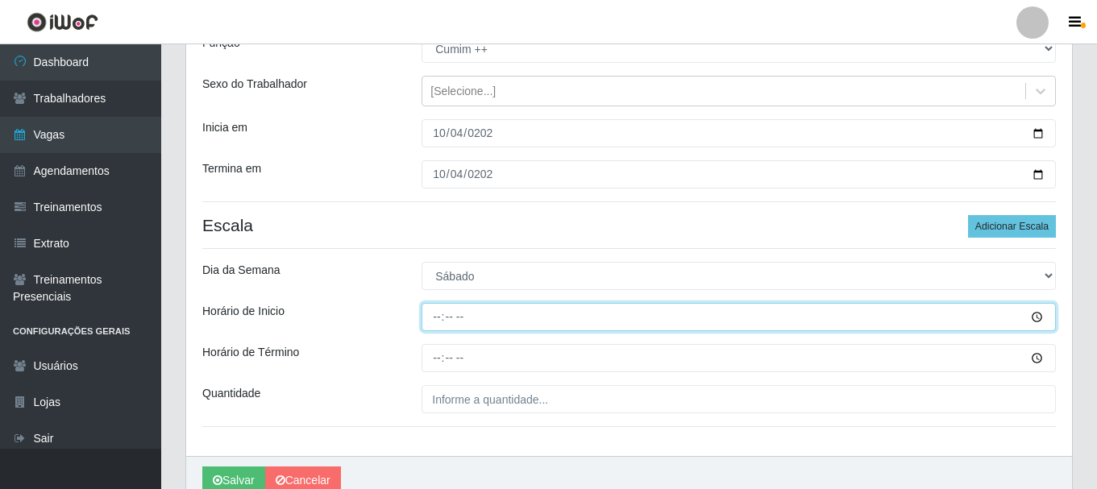
click at [474, 318] on input "Horário de Inicio" at bounding box center [738, 317] width 634 height 28
click at [202, 466] on button "Salvar" at bounding box center [233, 480] width 63 height 28
type input "17:00"
click at [202, 466] on button "Salvar" at bounding box center [233, 480] width 63 height 28
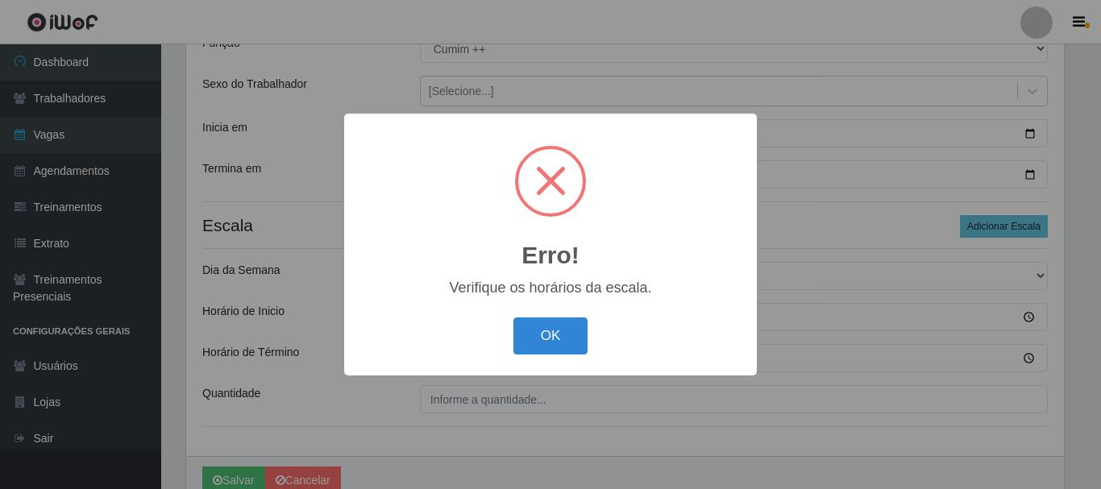
click at [513, 317] on button "OK" at bounding box center [550, 336] width 75 height 38
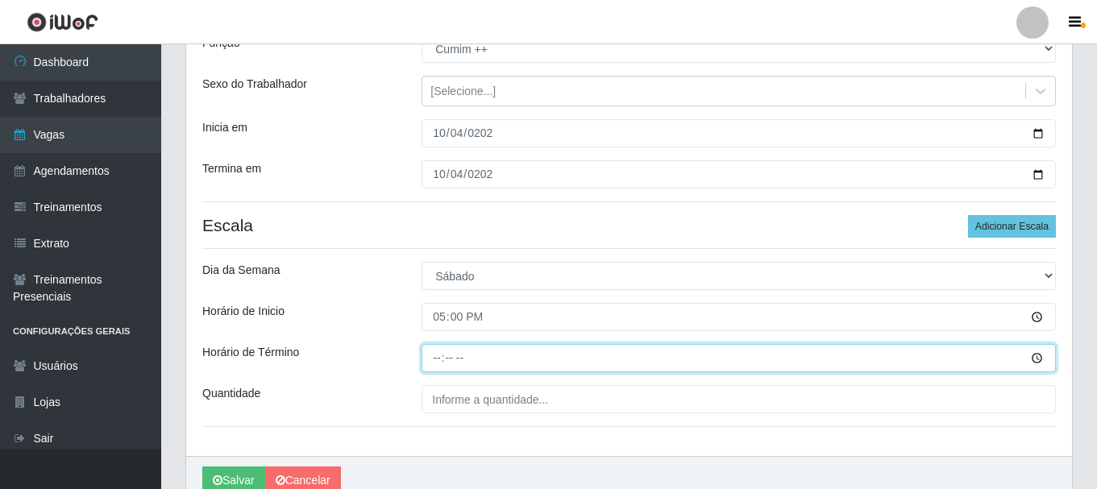
click at [434, 355] on input "Horário de Término" at bounding box center [738, 358] width 634 height 28
click at [202, 466] on button "Salvar" at bounding box center [233, 480] width 63 height 28
type input "20:00"
click at [202, 466] on button "Salvar" at bounding box center [233, 480] width 63 height 28
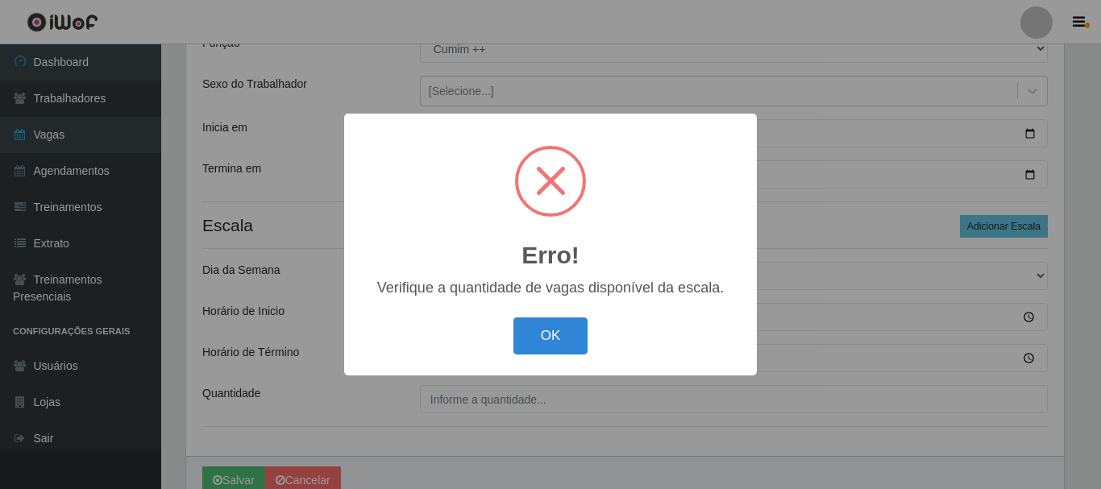
click at [513, 317] on button "OK" at bounding box center [550, 336] width 75 height 38
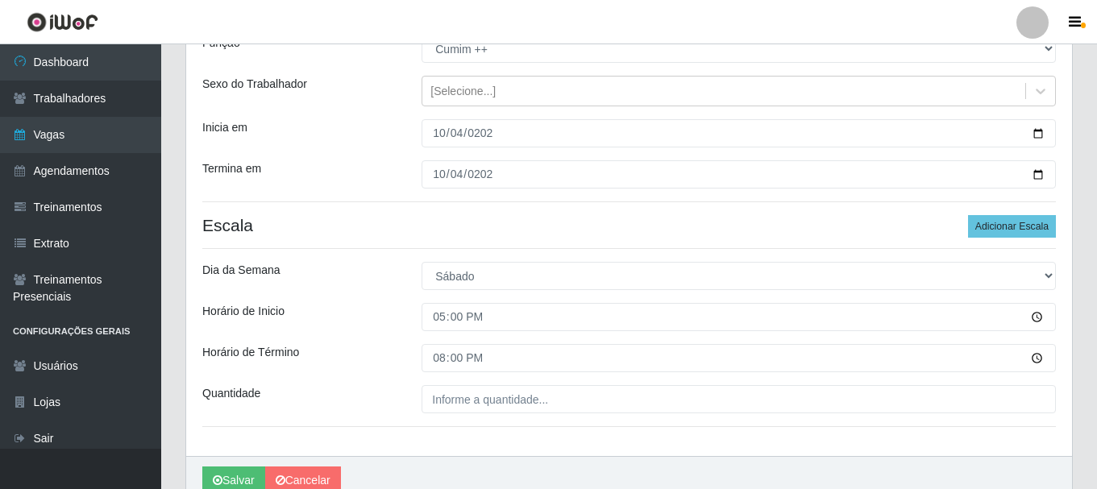
click at [534, 414] on div "Loja Casa Galiotto Restaurante Função [Selecione...] ASG ASG + ASG ++ Auxiliar …" at bounding box center [628, 216] width 885 height 479
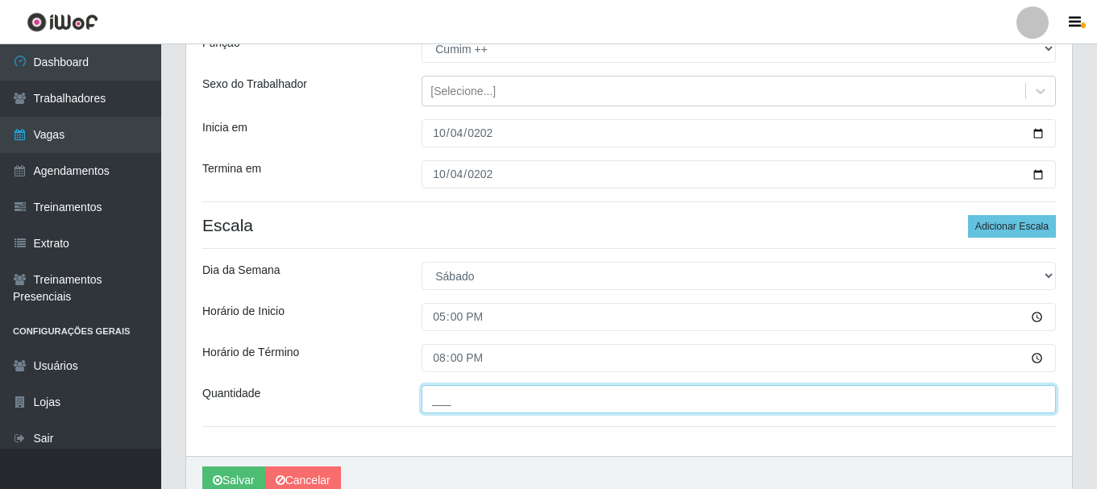
click at [529, 397] on input "___" at bounding box center [738, 399] width 634 height 28
type input "1__"
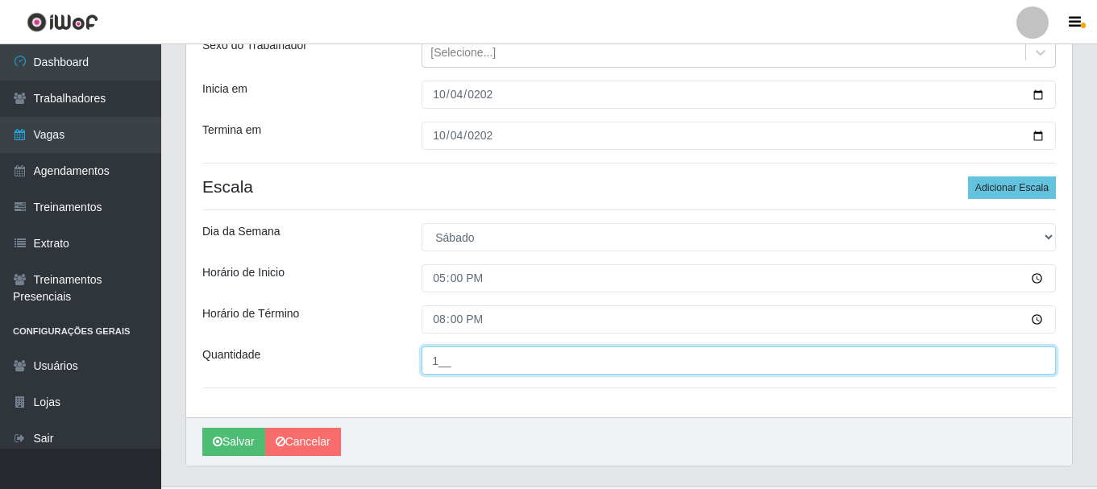
scroll to position [237, 0]
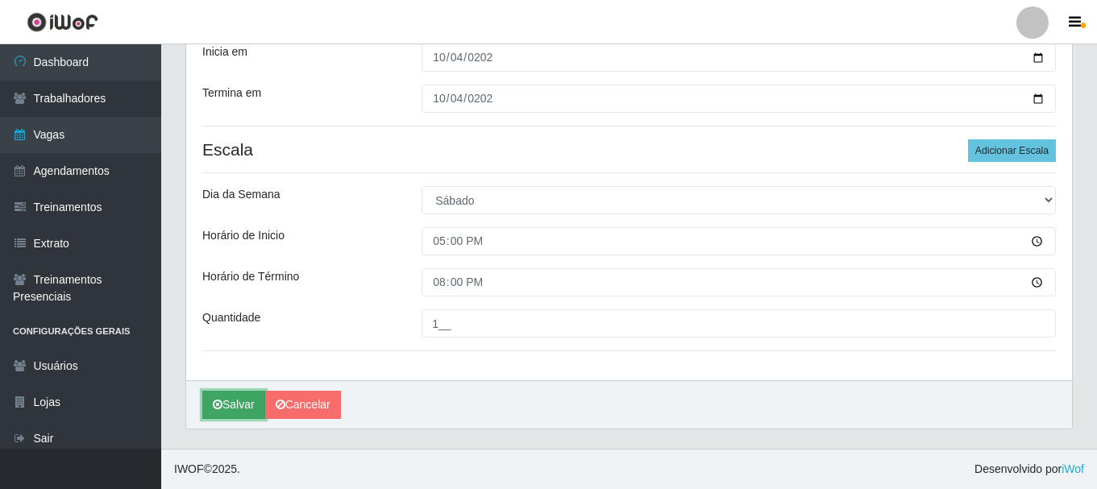
click at [223, 404] on button "Salvar" at bounding box center [233, 405] width 63 height 28
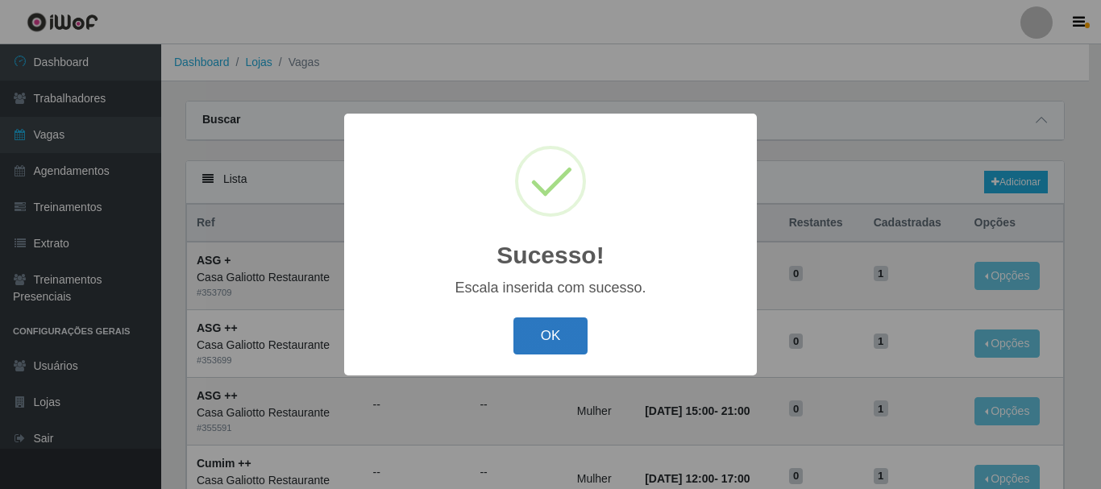
click at [533, 334] on button "OK" at bounding box center [550, 336] width 75 height 38
